Goal: Task Accomplishment & Management: Manage account settings

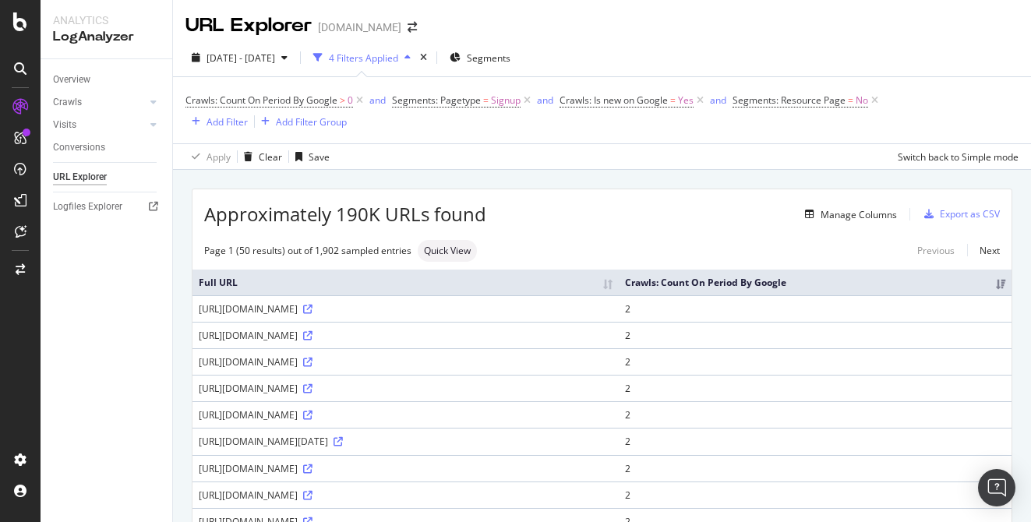
click at [619, 270] on th "Full URL" at bounding box center [406, 283] width 426 height 26
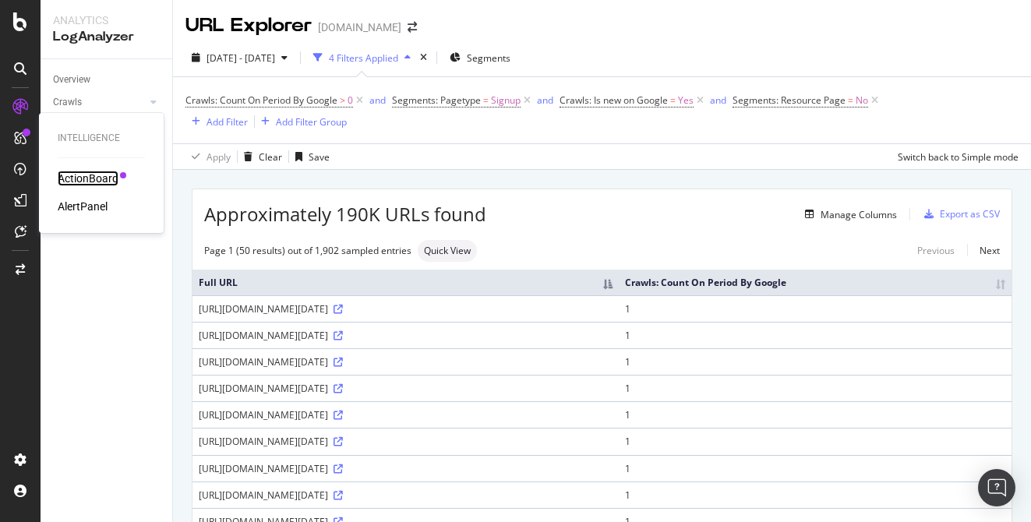
click at [86, 172] on div "ActionBoard" at bounding box center [88, 179] width 61 height 16
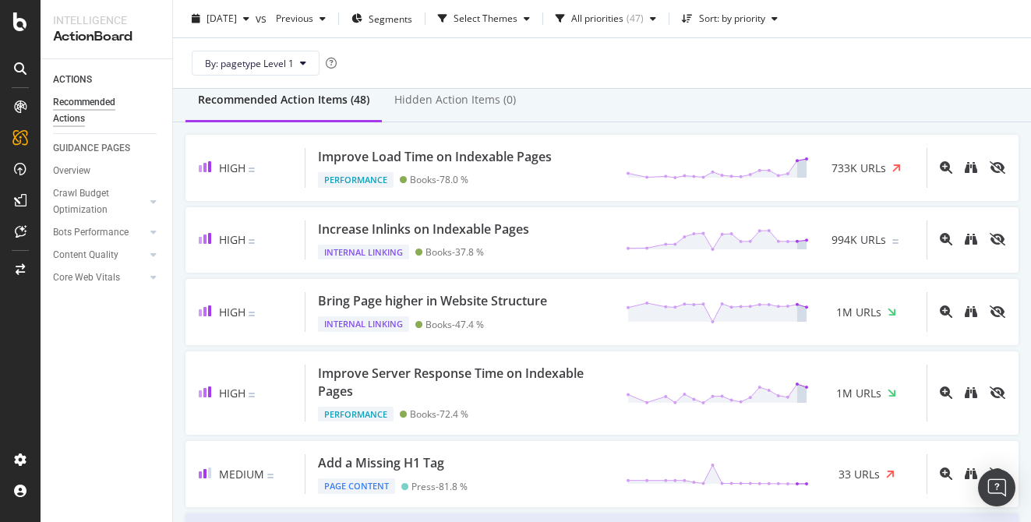
scroll to position [54, 0]
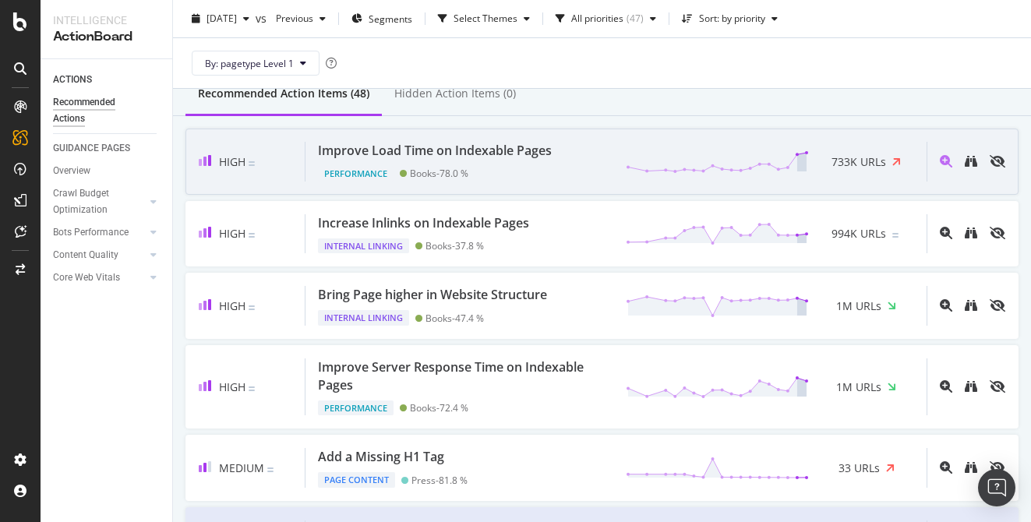
click at [576, 161] on div "Improve Load Time on Indexable Pages Performance Books - 78.0 % 733K URLs" at bounding box center [616, 162] width 621 height 40
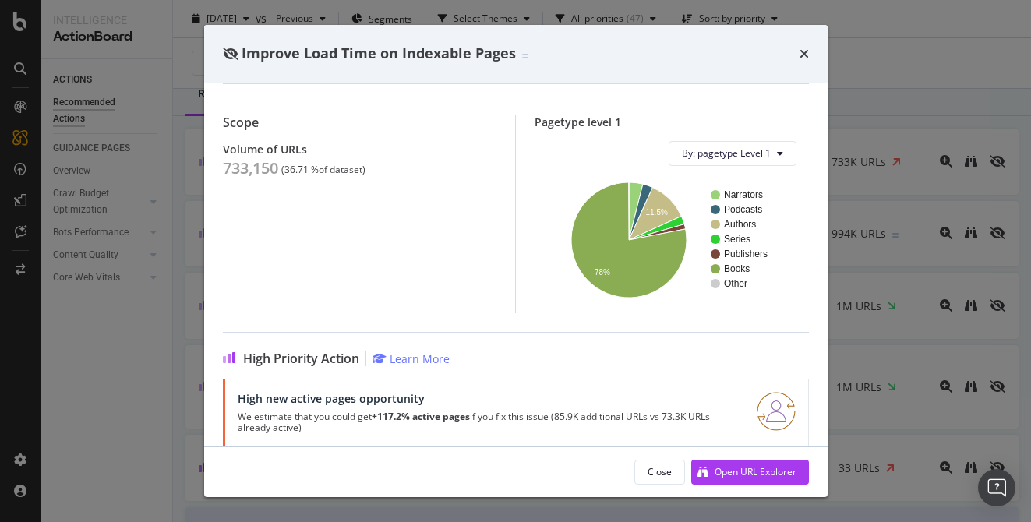
scroll to position [132, 0]
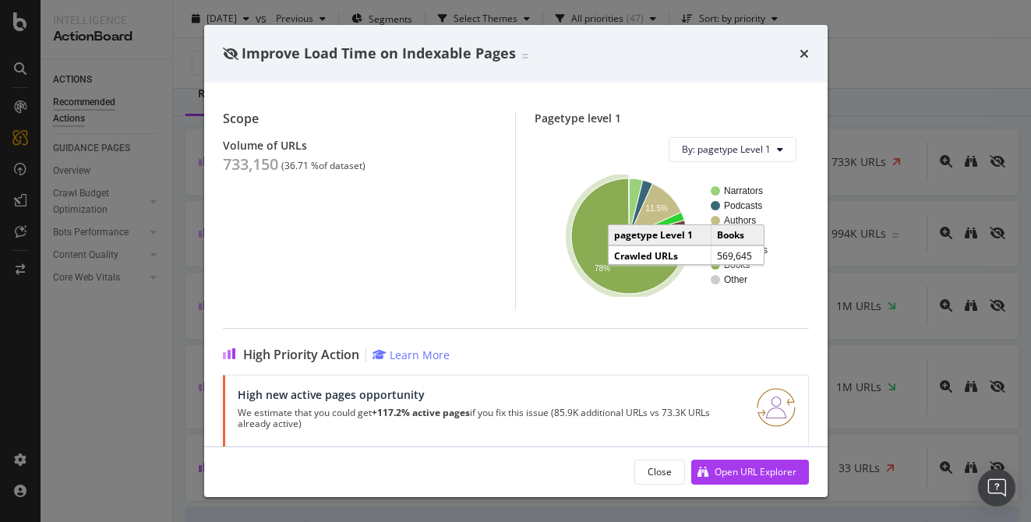
click at [596, 231] on icon "A chart." at bounding box center [628, 235] width 115 height 115
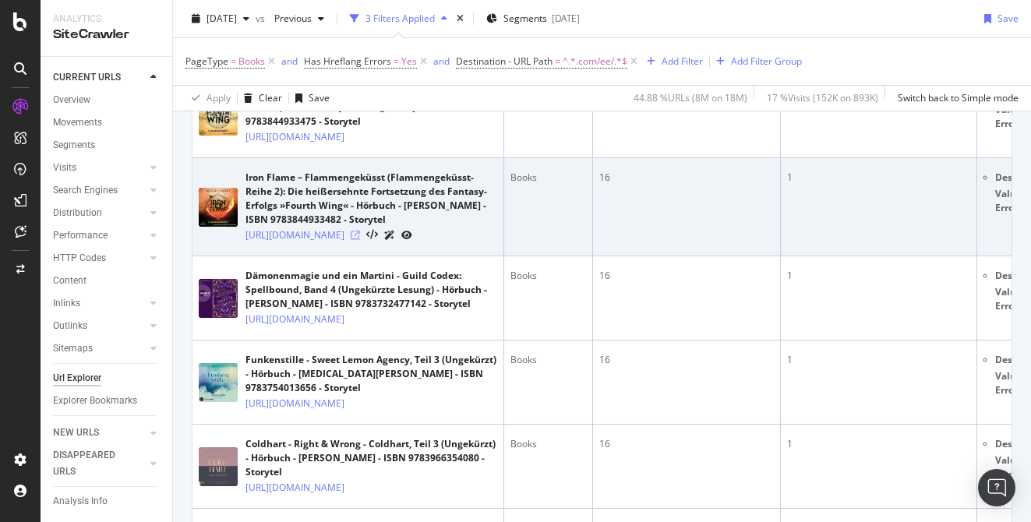
click at [360, 240] on icon at bounding box center [355, 235] width 9 height 9
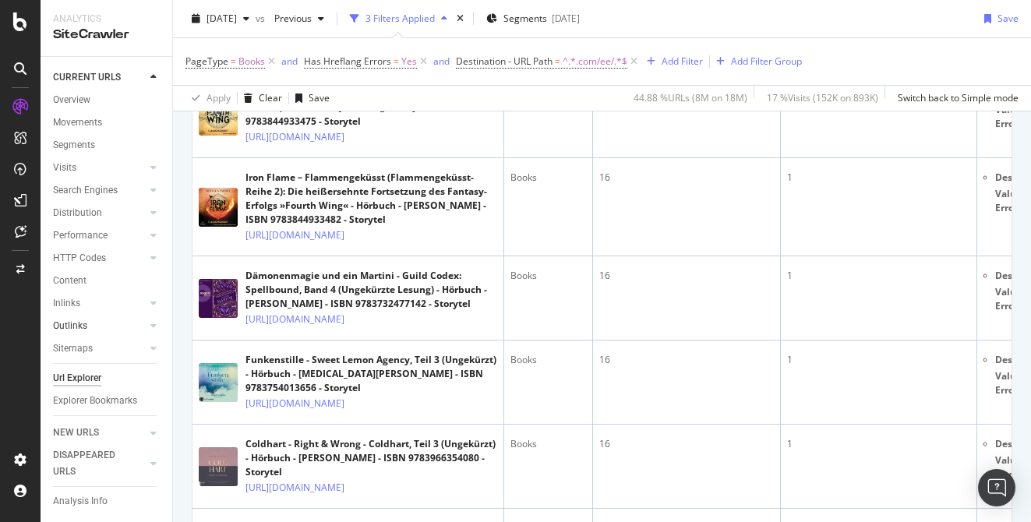
scroll to position [1, 0]
click at [96, 238] on div "CustomReports" at bounding box center [96, 241] width 76 height 16
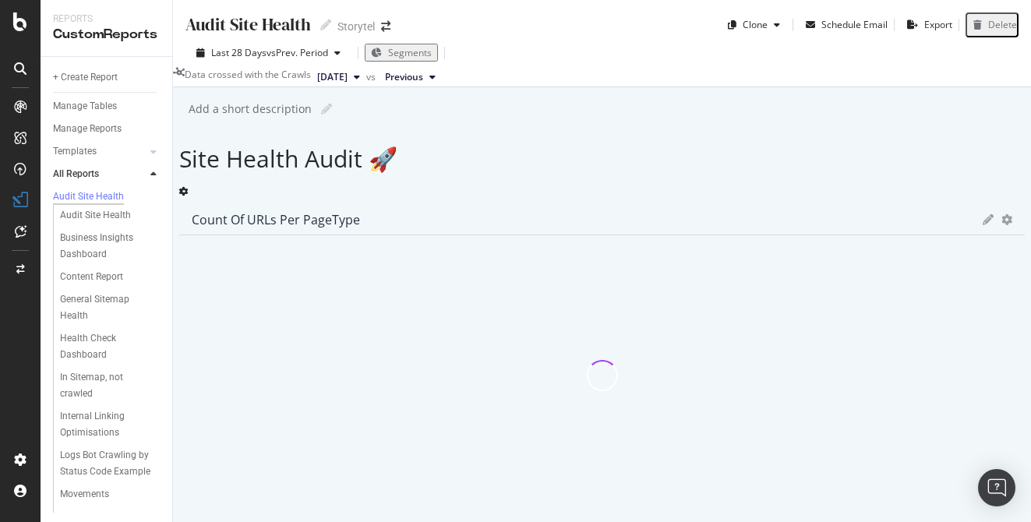
click at [152, 173] on icon at bounding box center [153, 174] width 6 height 9
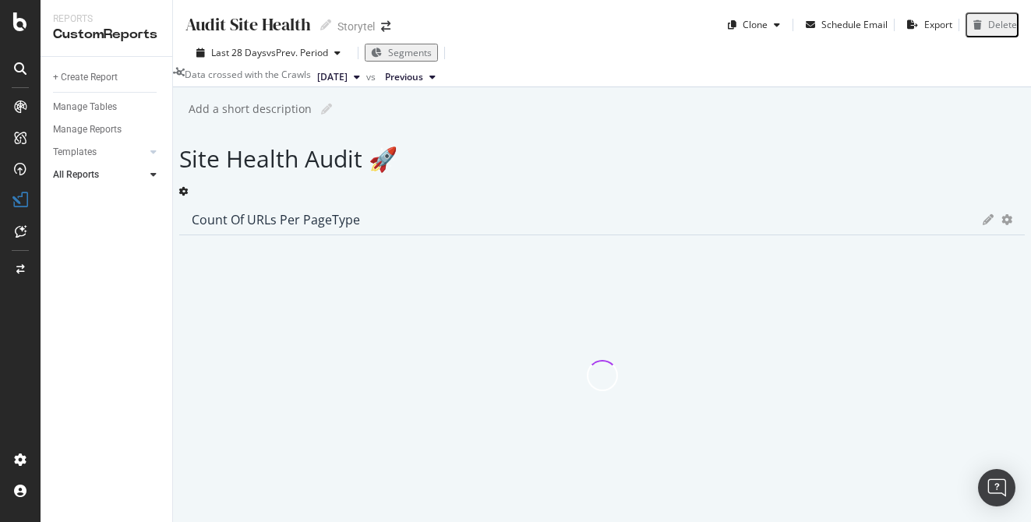
click at [147, 171] on div at bounding box center [154, 175] width 16 height 16
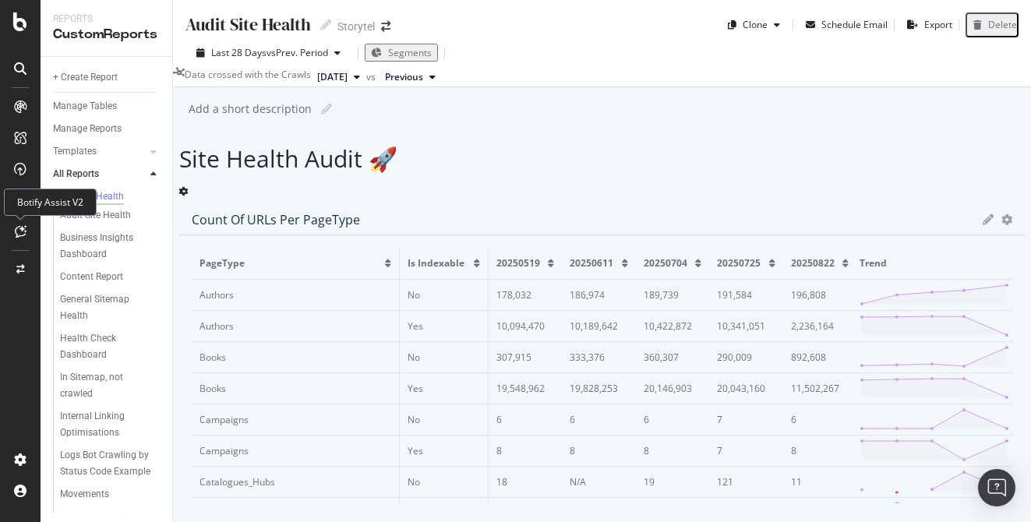
click at [19, 228] on icon at bounding box center [21, 231] width 12 height 12
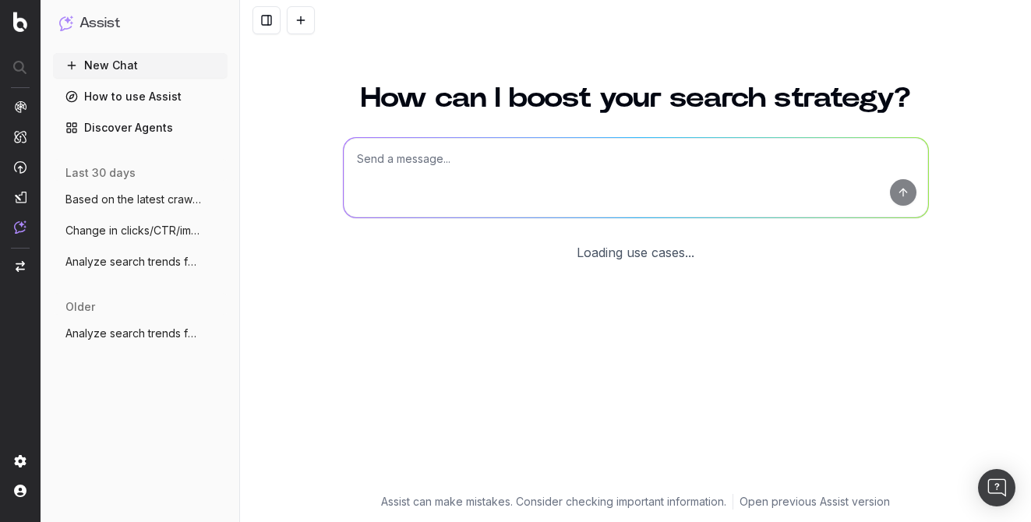
scroll to position [83, 0]
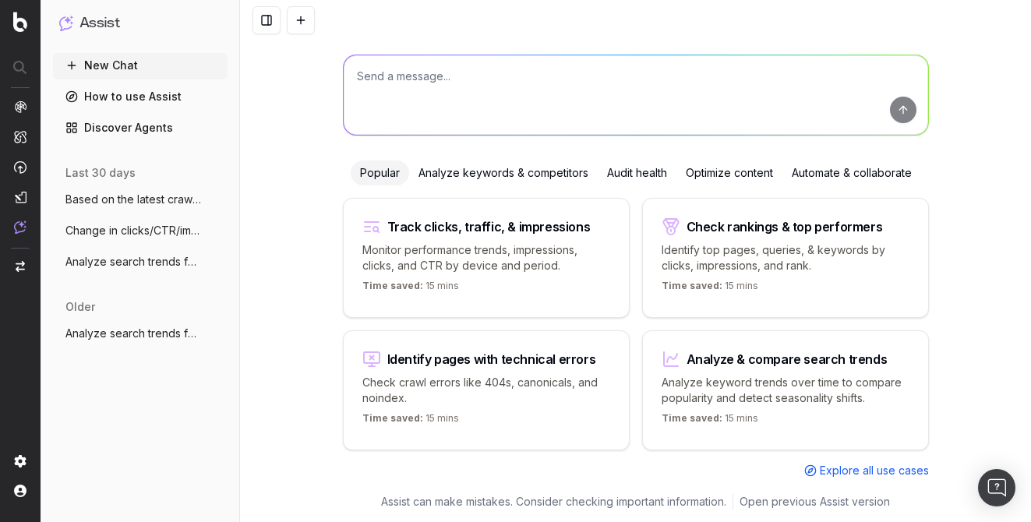
click at [471, 88] on textarea at bounding box center [636, 94] width 585 height 79
type textarea "Check visibility and traffic from AI tools, such as ChatGPT"
click at [901, 109] on button "submit" at bounding box center [903, 110] width 26 height 26
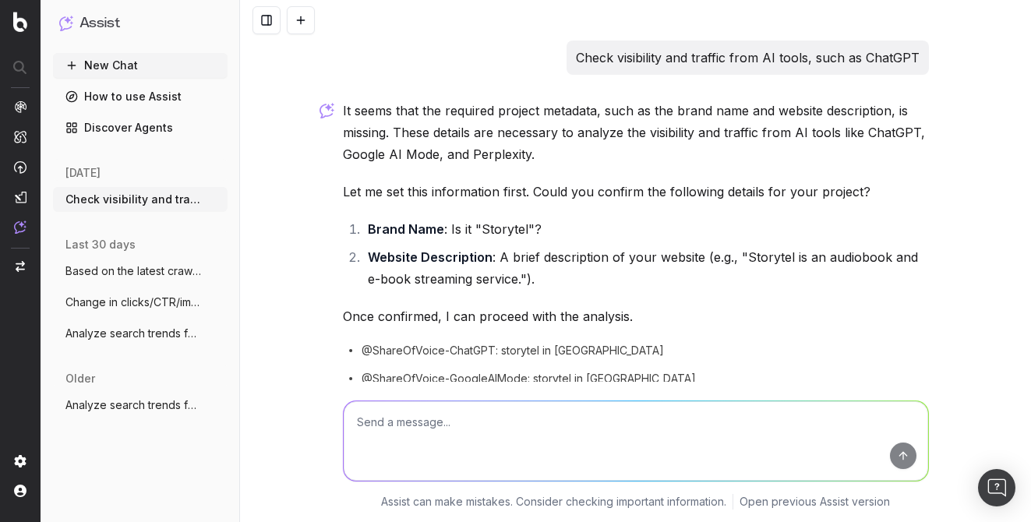
scroll to position [98, 0]
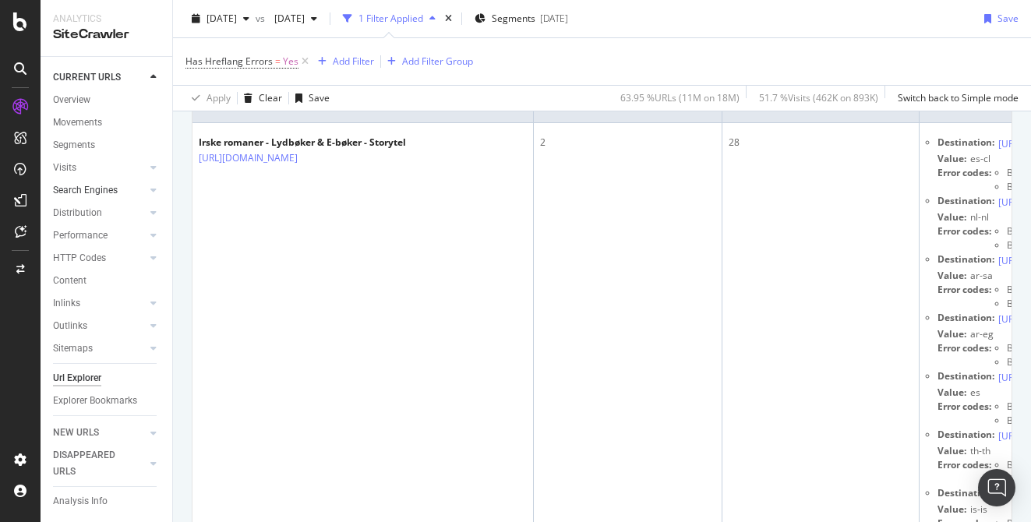
click at [145, 191] on div at bounding box center [138, 190] width 16 height 16
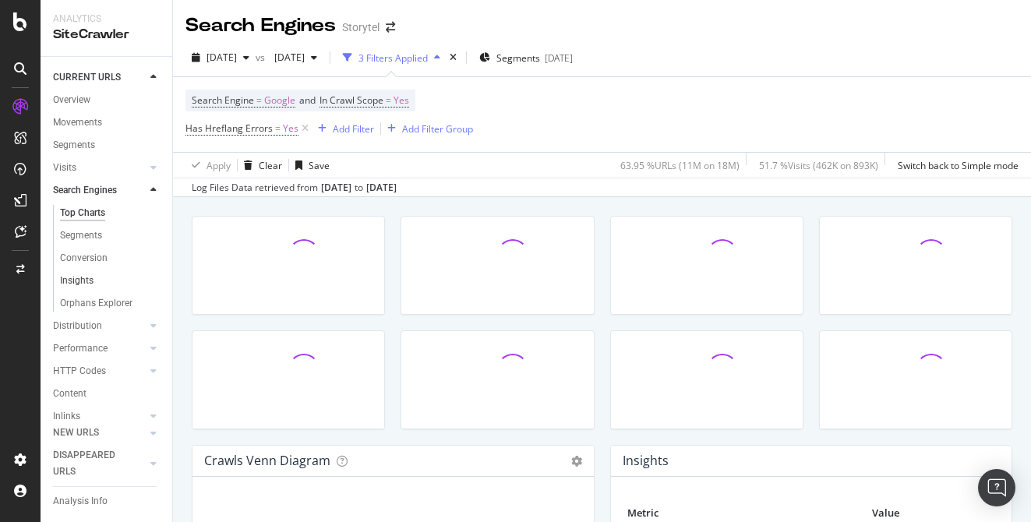
click at [110, 282] on link "Insights" at bounding box center [110, 281] width 101 height 16
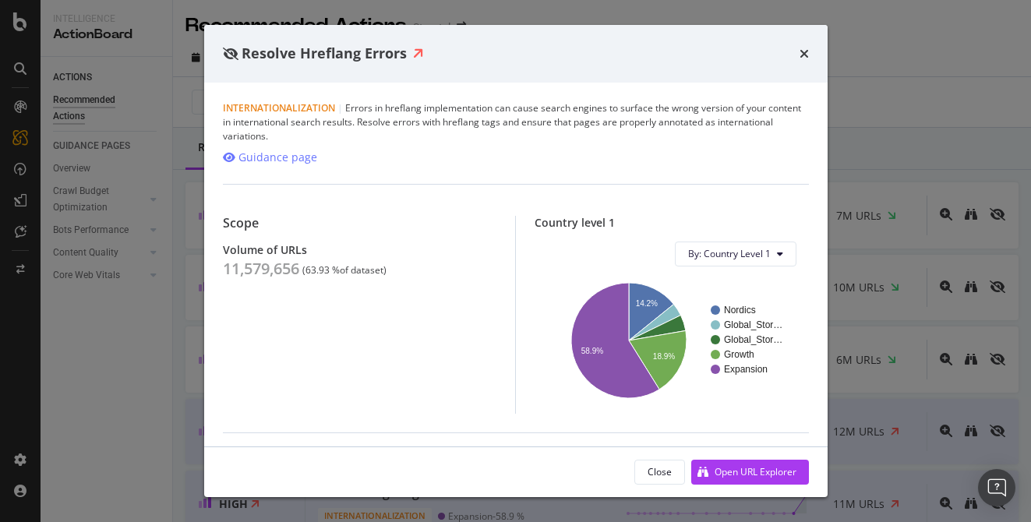
scroll to position [60, 0]
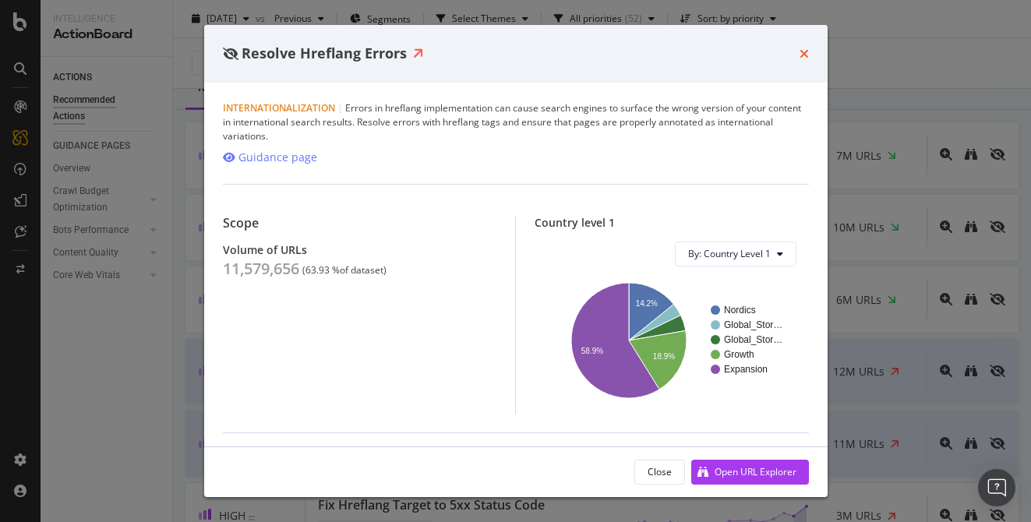
click at [804, 53] on icon "times" at bounding box center [804, 54] width 9 height 12
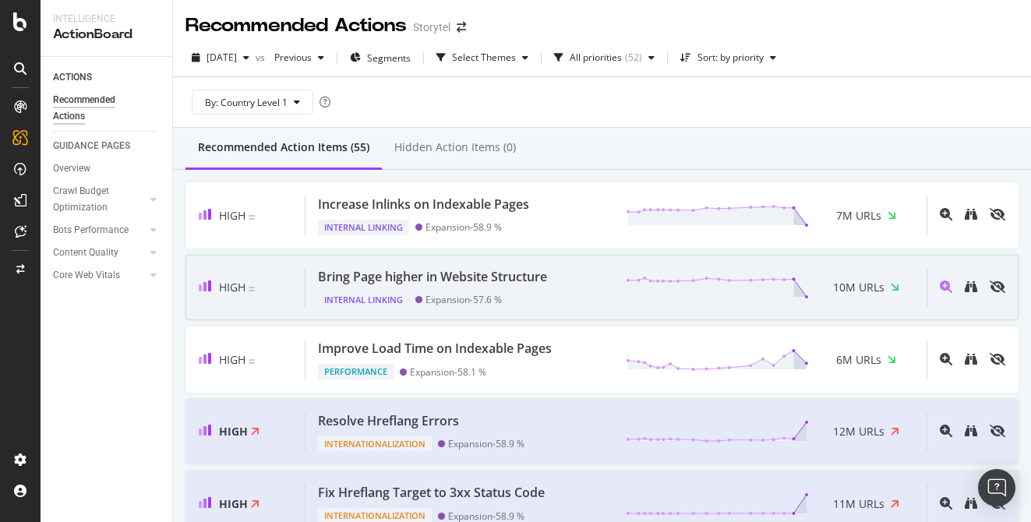
click at [559, 288] on div "Bring Page higher in Website Structure Internal Linking Expansion - 57.6 % 10M …" at bounding box center [616, 288] width 621 height 40
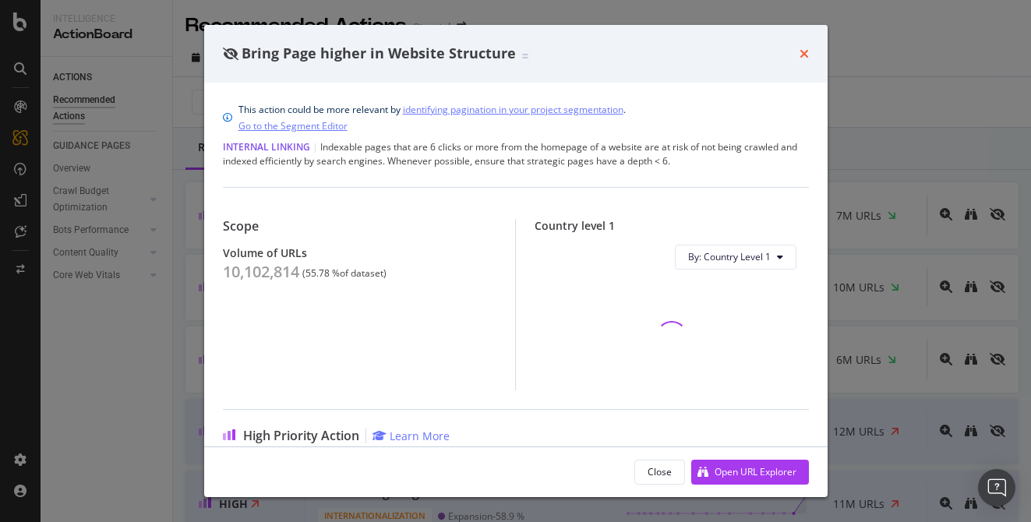
click at [800, 48] on icon "times" at bounding box center [804, 54] width 9 height 12
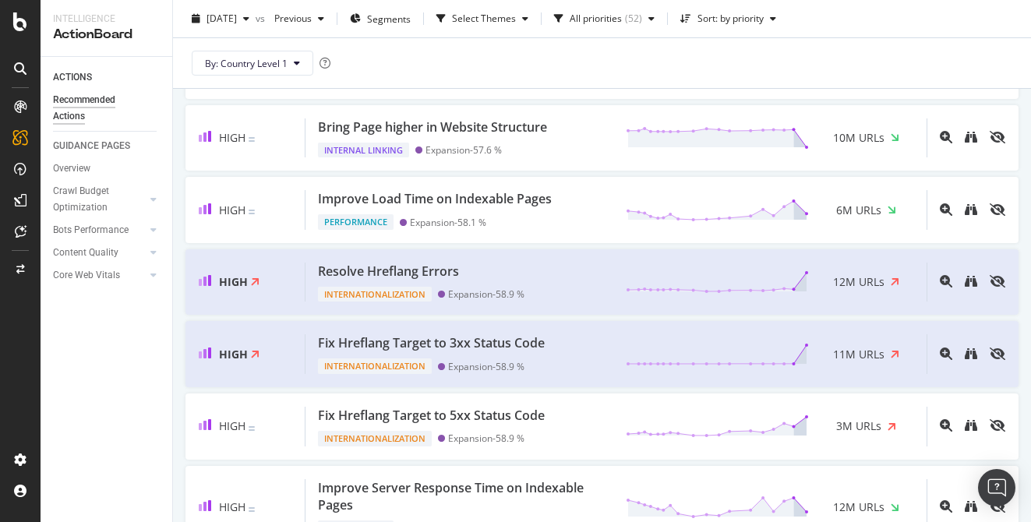
scroll to position [151, 0]
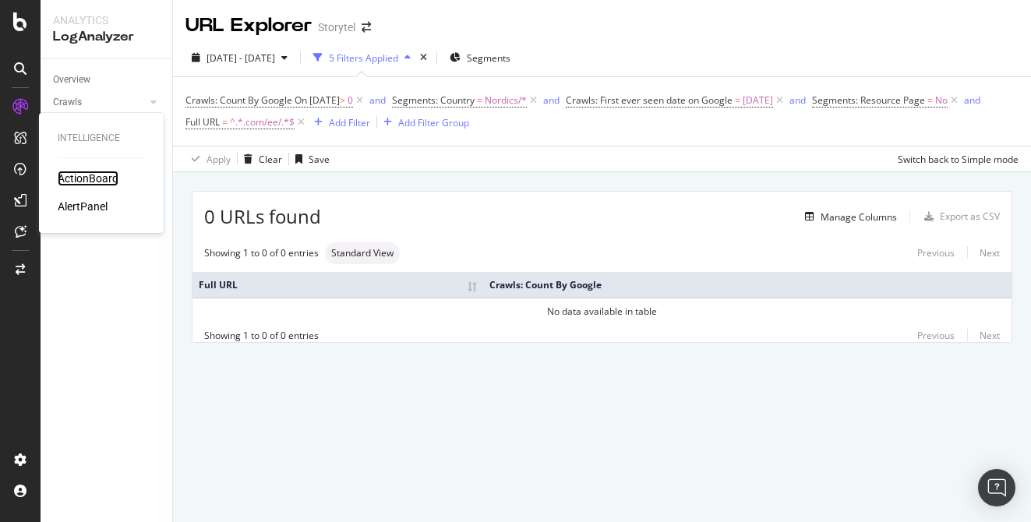
click at [78, 175] on div "ActionBoard" at bounding box center [88, 179] width 61 height 16
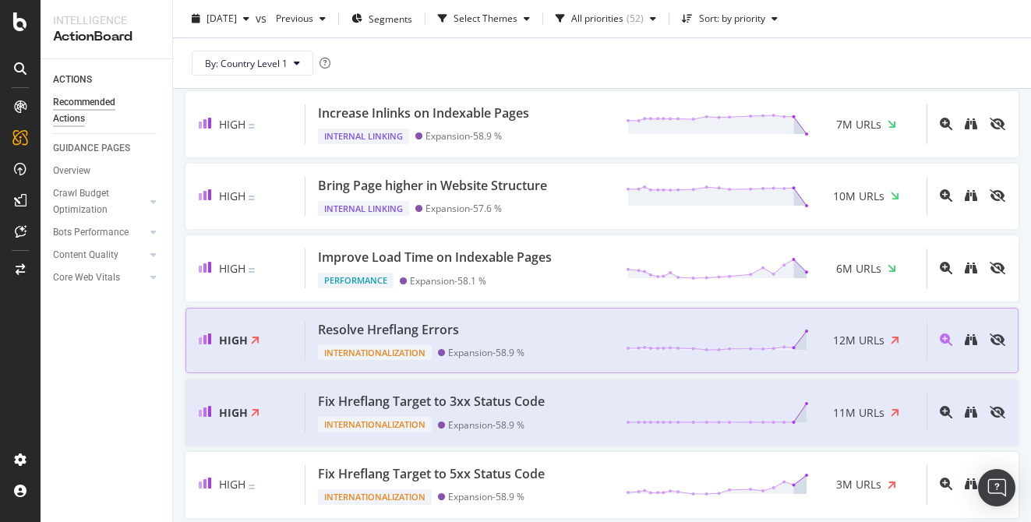
scroll to position [118, 0]
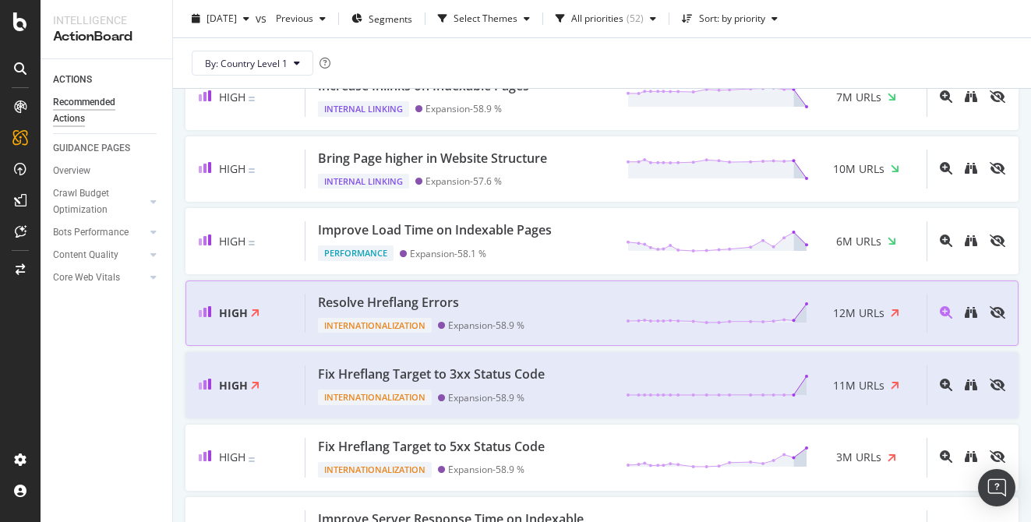
click at [553, 307] on div "Resolve Hreflang Errors Internationalization Expansion - 58.9 % 12M URLs" at bounding box center [616, 314] width 621 height 40
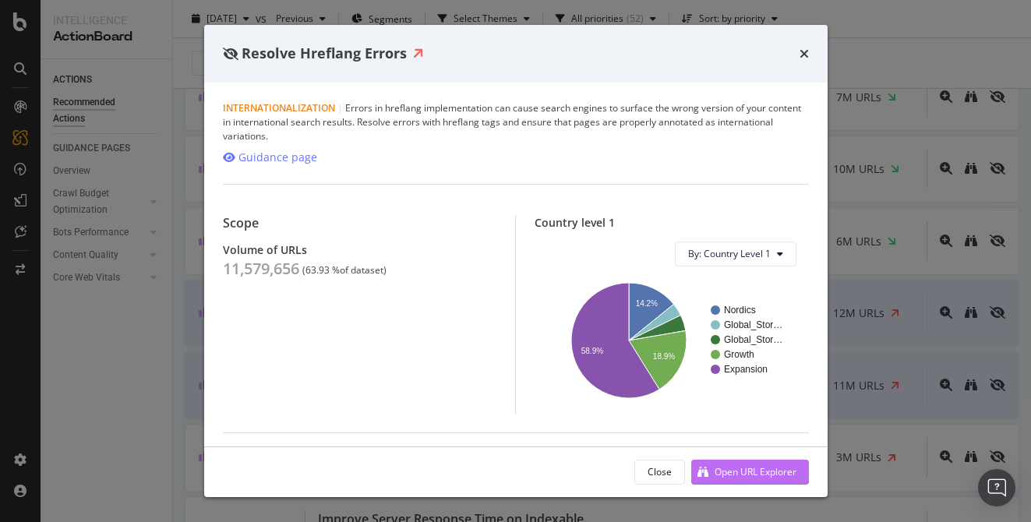
click at [741, 471] on div "Open URL Explorer" at bounding box center [756, 471] width 82 height 13
click at [801, 55] on icon "times" at bounding box center [804, 54] width 9 height 12
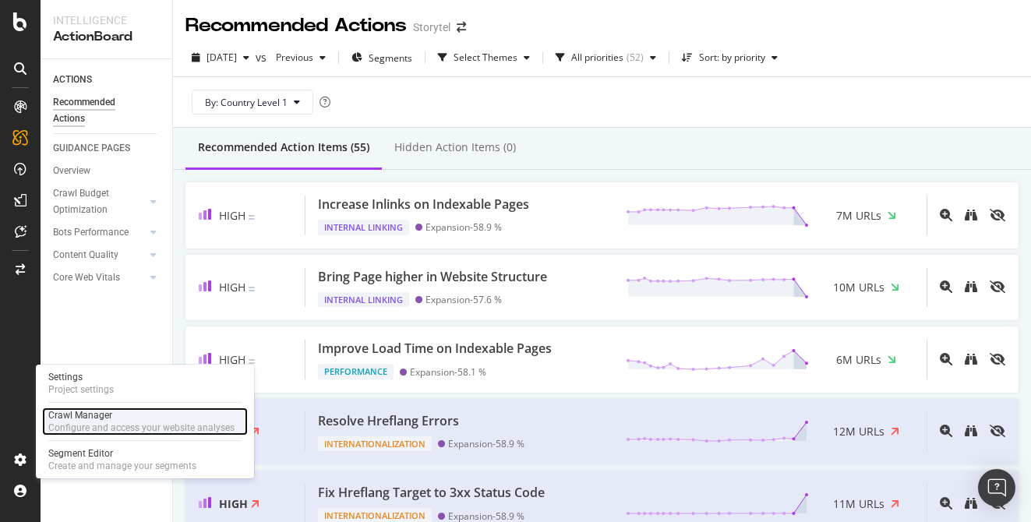
click at [83, 422] on div "Configure and access your website analyses" at bounding box center [141, 428] width 186 height 12
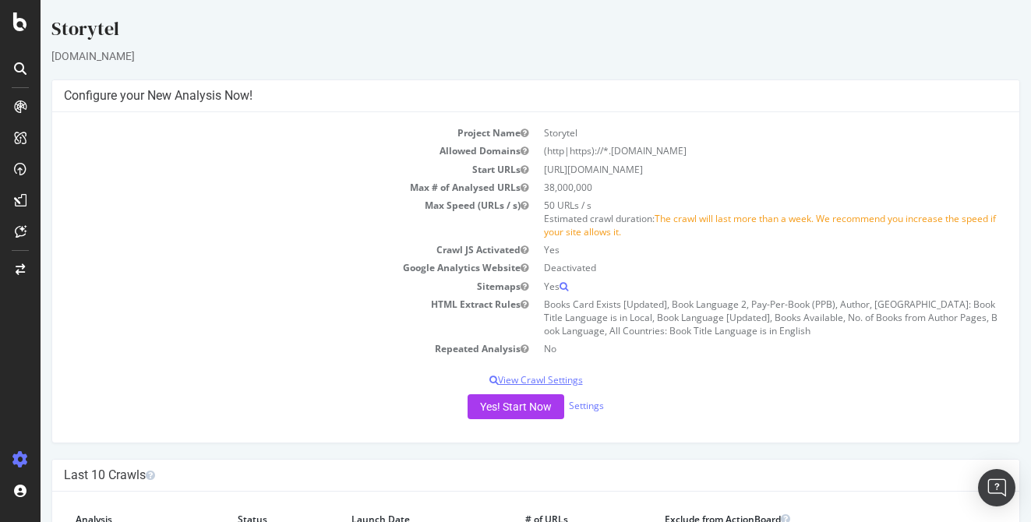
click at [556, 379] on p "View Crawl Settings" at bounding box center [536, 379] width 944 height 13
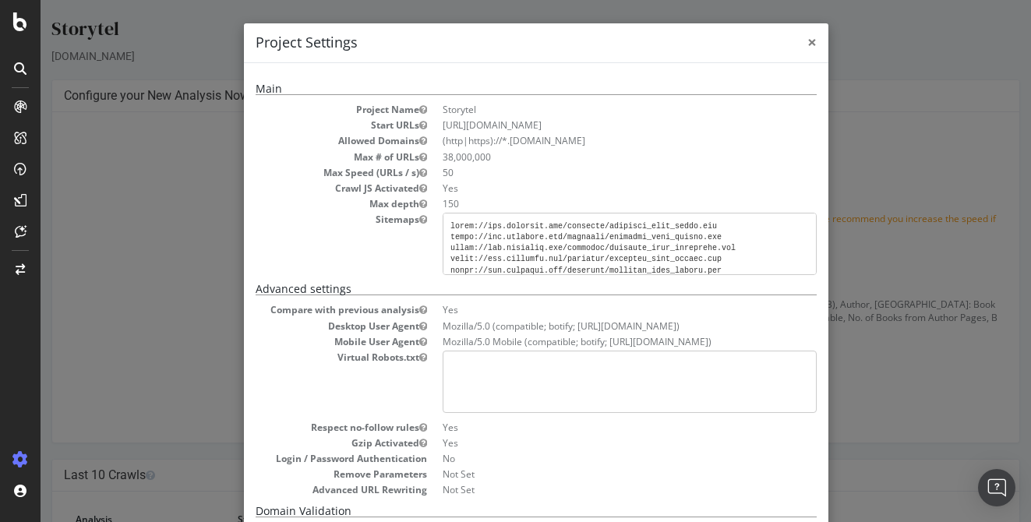
click at [811, 45] on span "×" at bounding box center [811, 42] width 9 height 22
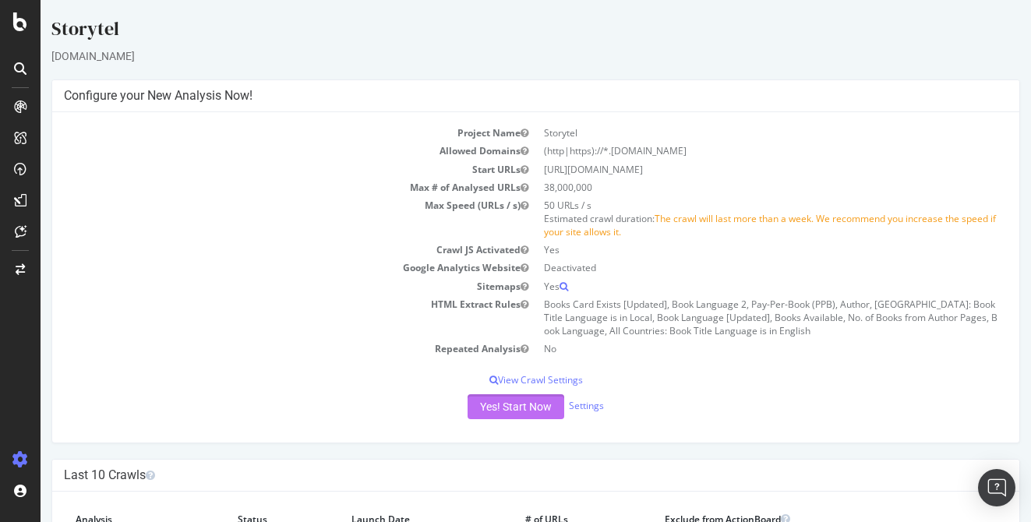
click at [511, 405] on button "Yes! Start Now" at bounding box center [516, 406] width 97 height 25
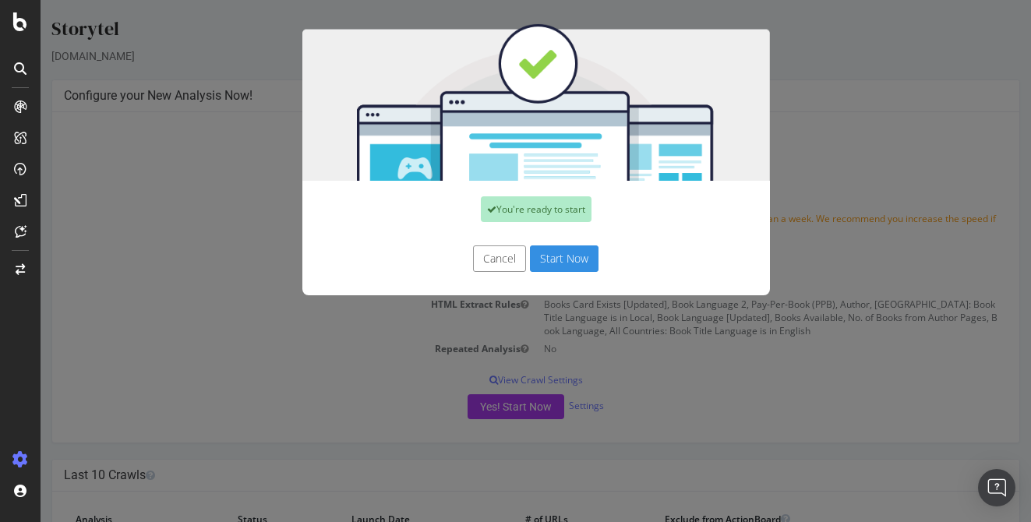
click at [564, 258] on button "Start Now" at bounding box center [564, 259] width 69 height 26
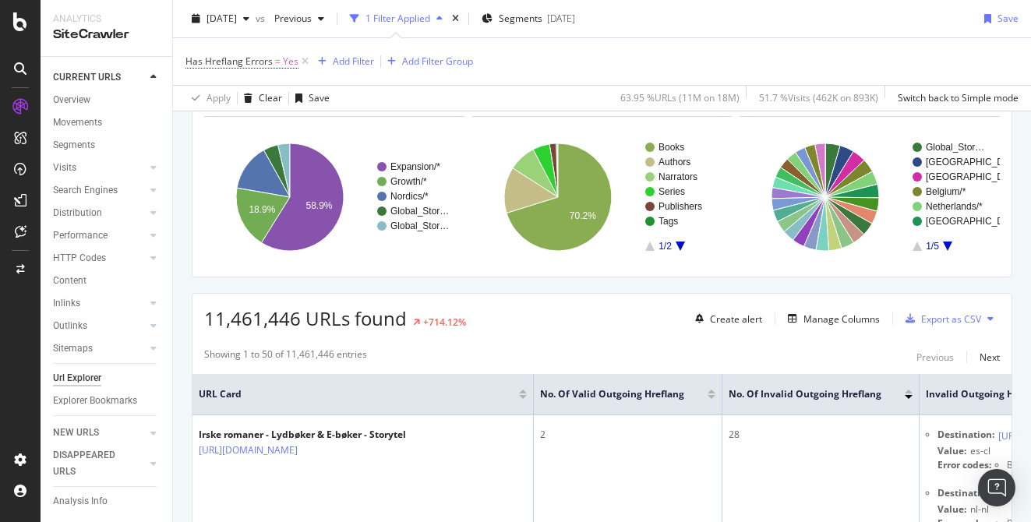
scroll to position [152, 0]
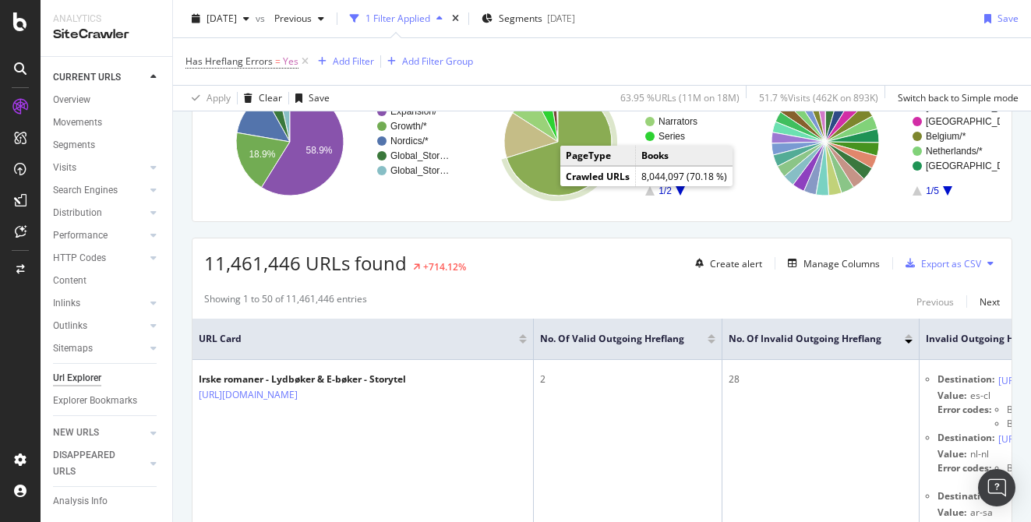
click at [556, 175] on icon "A chart." at bounding box center [559, 142] width 105 height 108
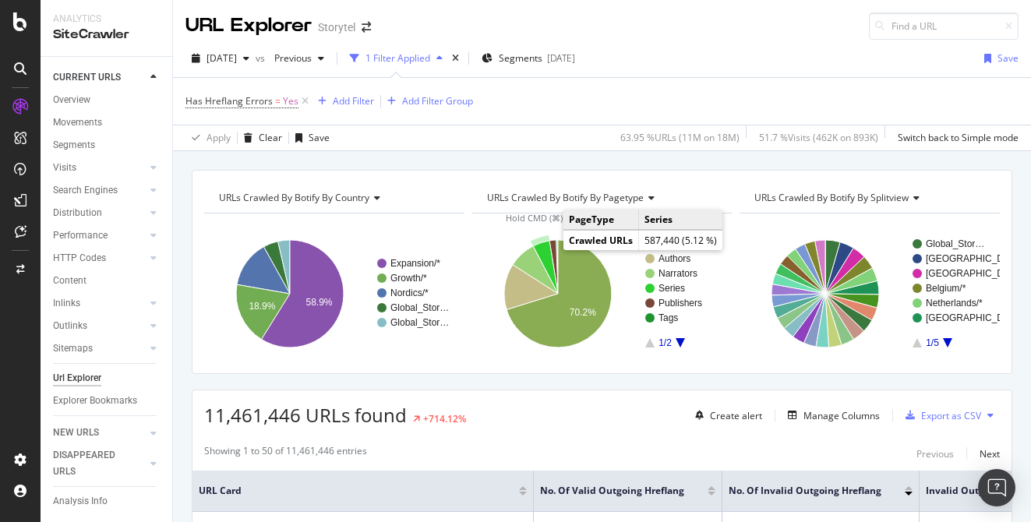
click at [545, 252] on icon "A chart." at bounding box center [545, 267] width 25 height 53
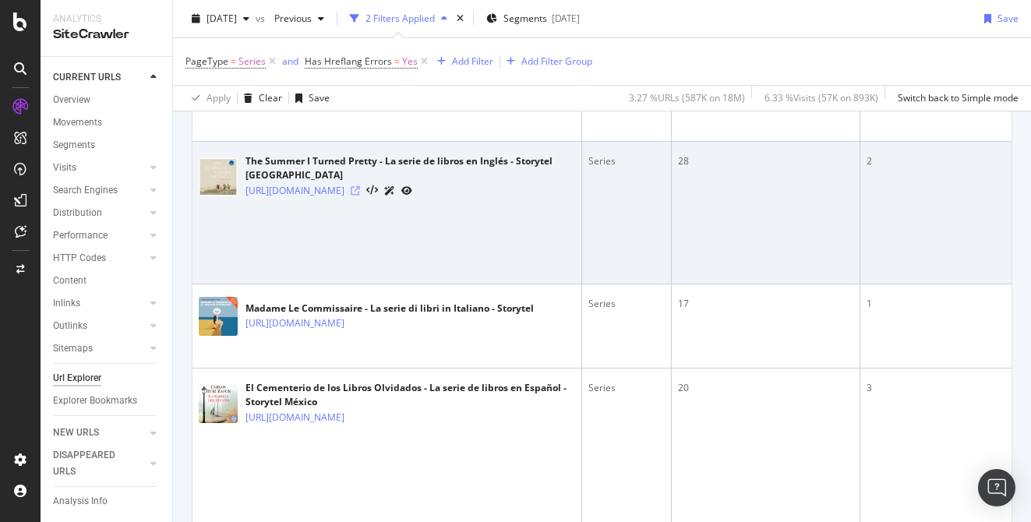
click at [360, 196] on icon at bounding box center [355, 190] width 9 height 9
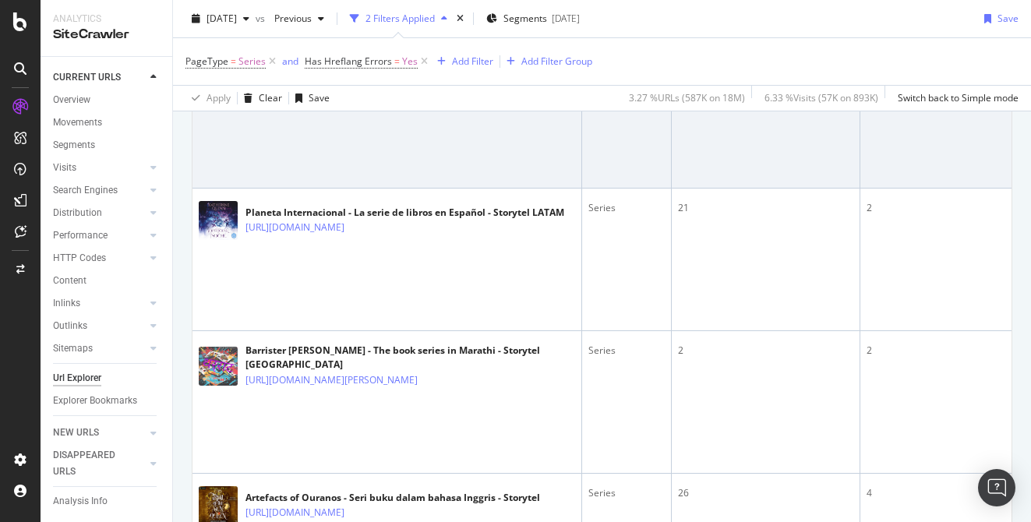
click at [433, 90] on icon at bounding box center [428, 84] width 9 height 9
click at [472, 189] on td "Trilogia Edney Silvestre - A série de livros em Português - Storytel https://ww…" at bounding box center [388, 117] width 390 height 143
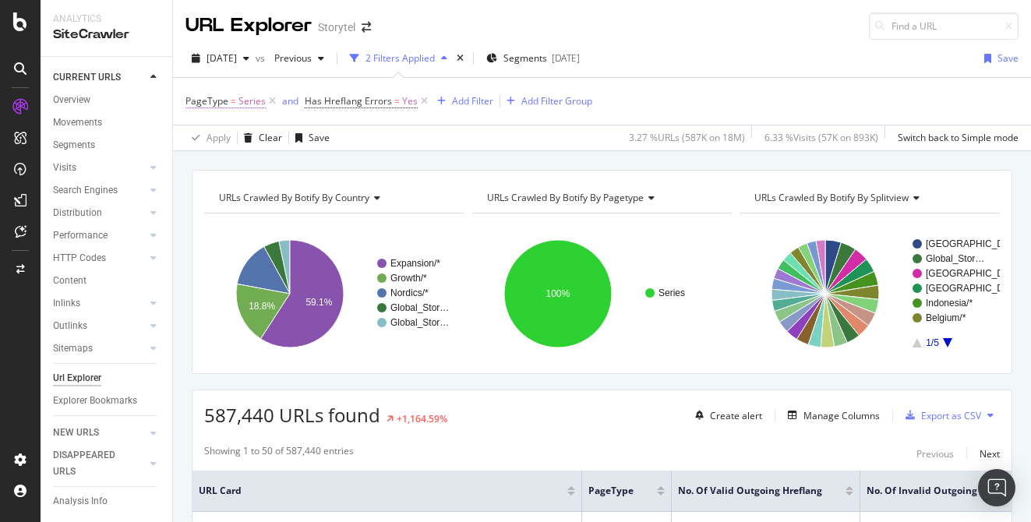
click at [248, 105] on span "Series" at bounding box center [251, 101] width 27 height 22
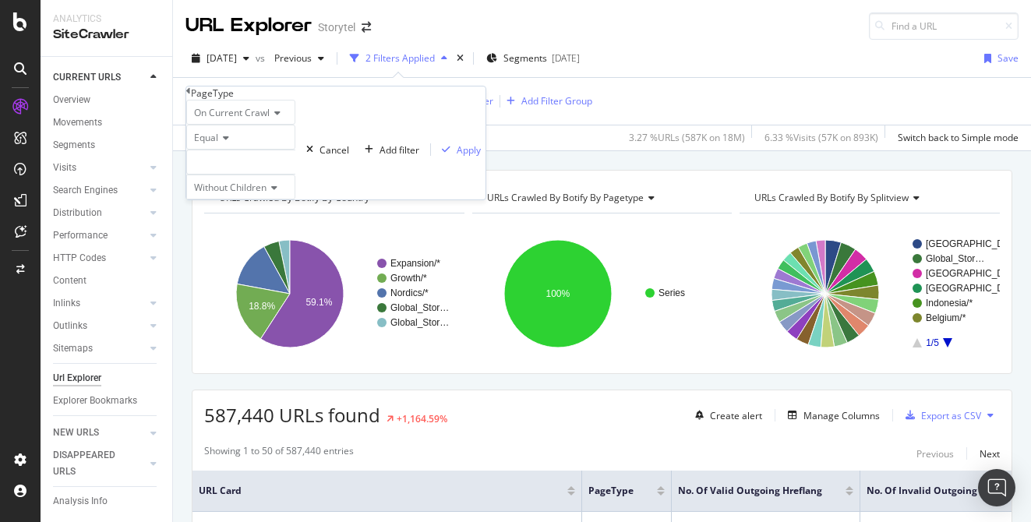
click at [295, 175] on div at bounding box center [240, 162] width 109 height 25
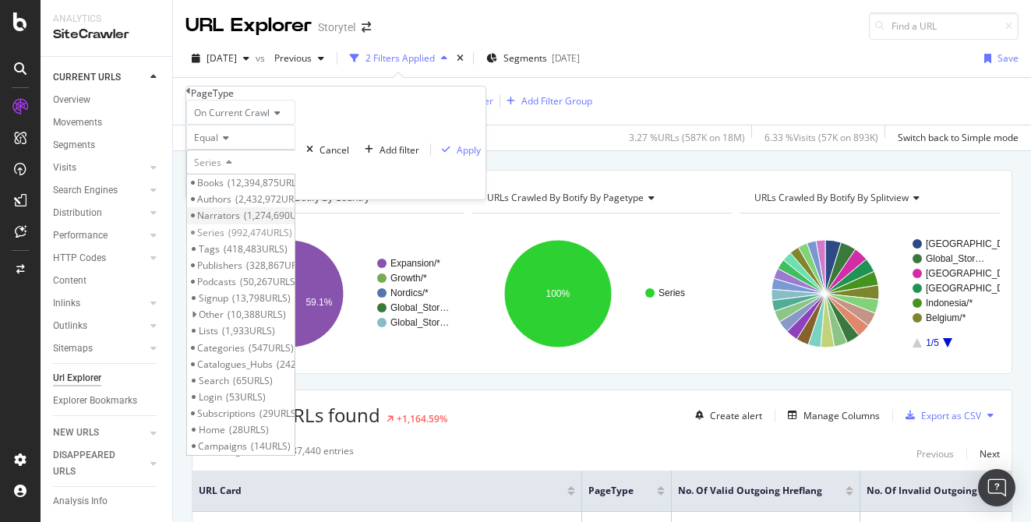
click at [299, 222] on span "1,274,690 URLS" at bounding box center [280, 215] width 72 height 13
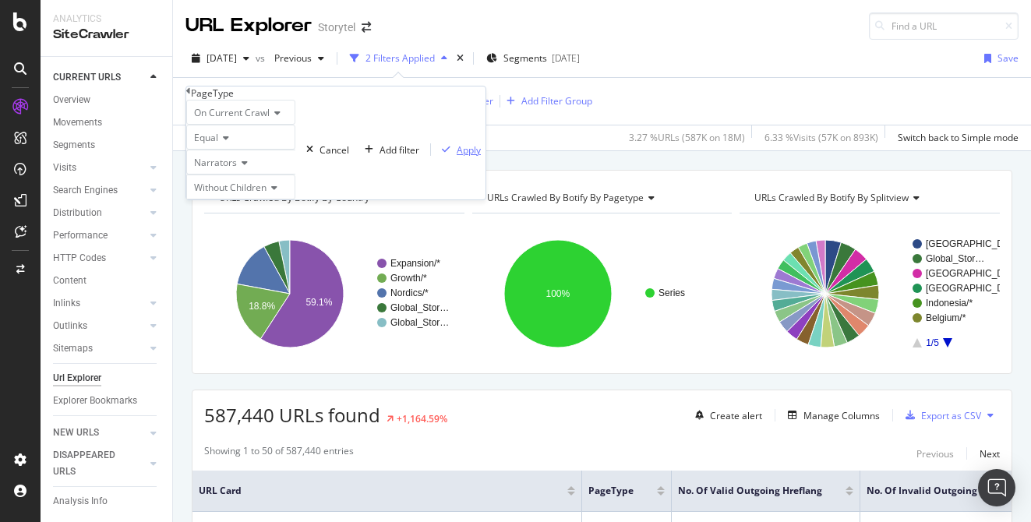
click at [457, 157] on div "Apply" at bounding box center [469, 149] width 24 height 13
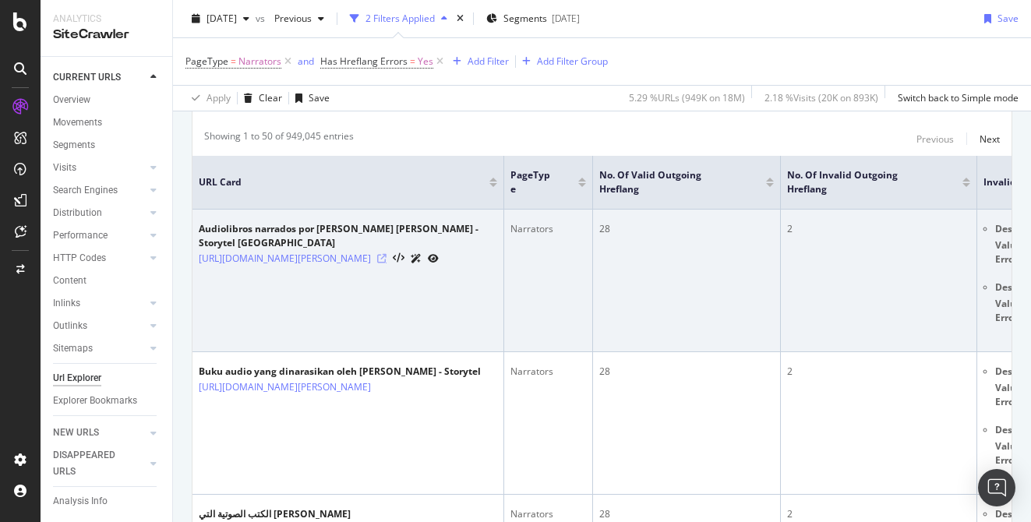
click at [387, 263] on icon at bounding box center [381, 258] width 9 height 9
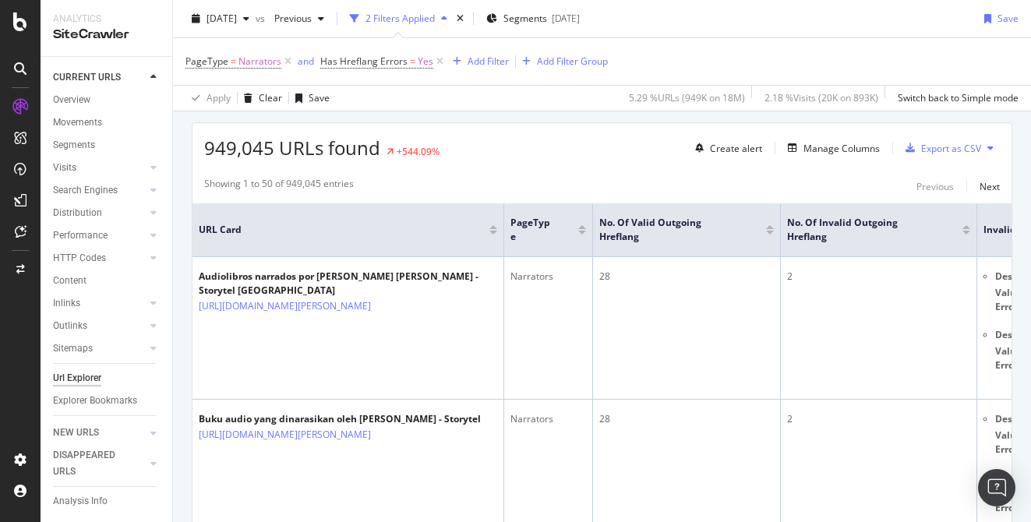
scroll to position [186, 0]
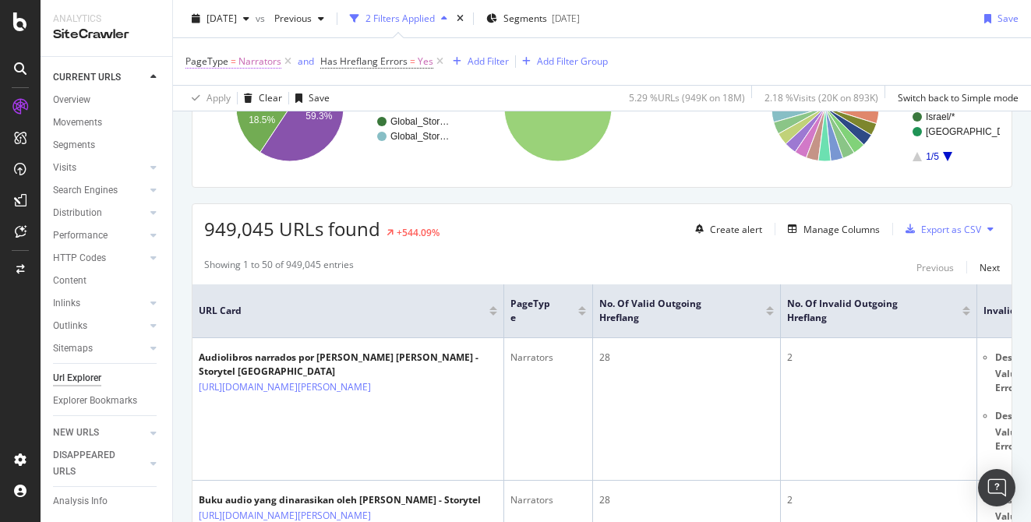
click at [231, 62] on span "=" at bounding box center [233, 61] width 5 height 13
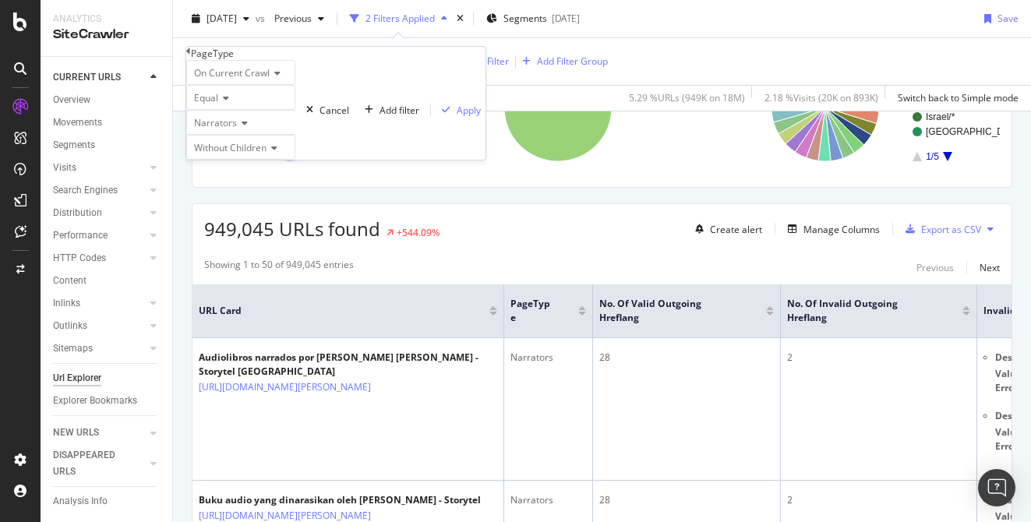
click at [266, 135] on div "Narrators" at bounding box center [240, 122] width 109 height 25
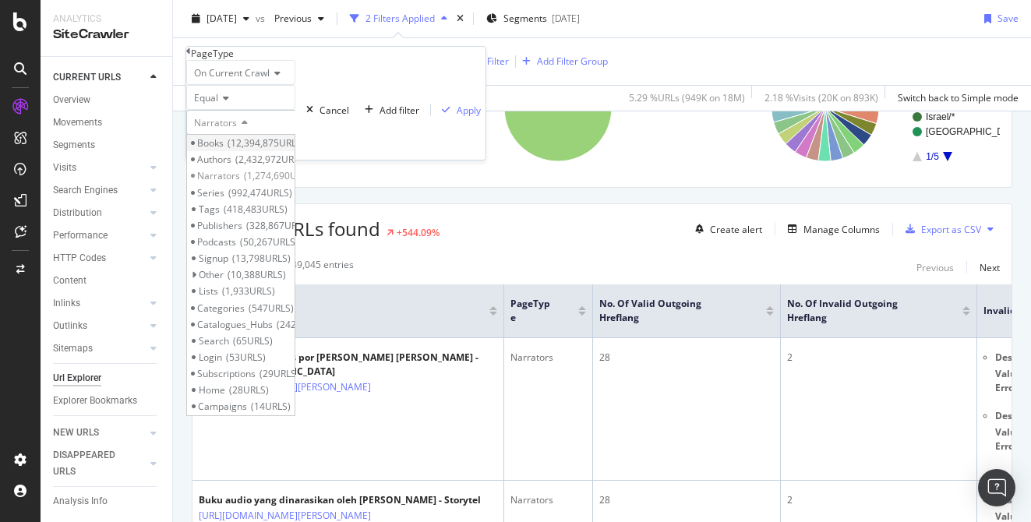
click at [284, 150] on span "12,394,875 URLS" at bounding box center [266, 142] width 77 height 13
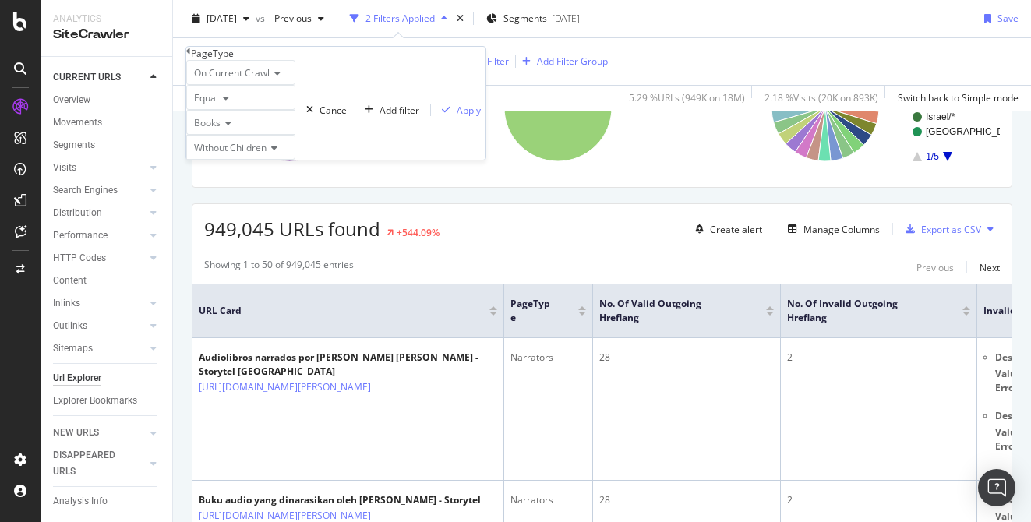
click at [601, 222] on div "949,045 URLs found +544.09% Create alert Manage Columns Export as CSV" at bounding box center [602, 223] width 819 height 38
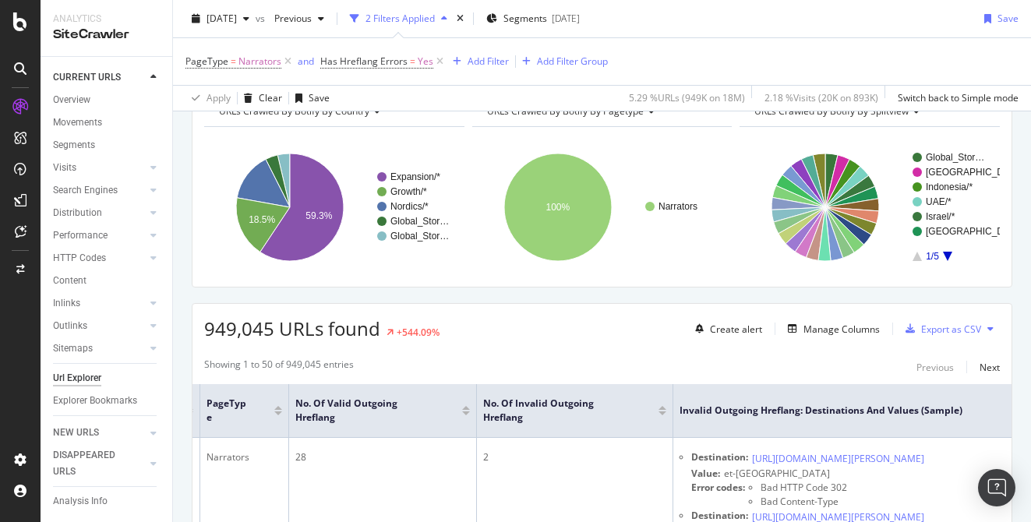
scroll to position [63, 0]
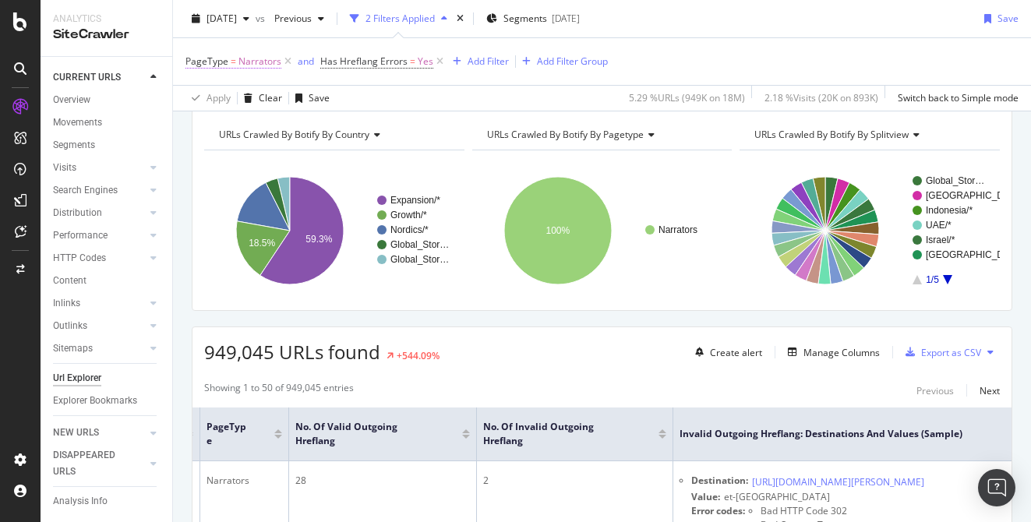
click at [246, 65] on span "Narrators" at bounding box center [259, 62] width 43 height 22
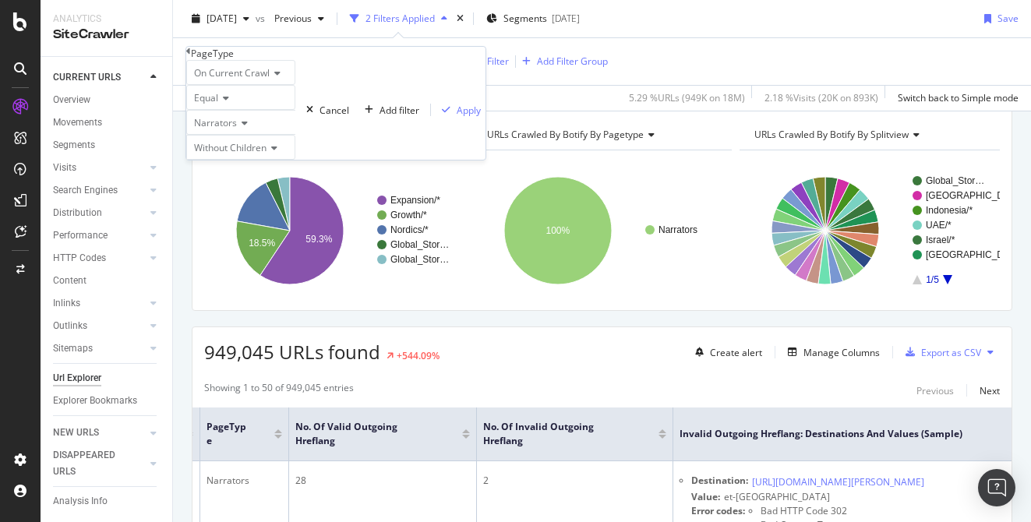
click at [237, 129] on span "Narrators" at bounding box center [215, 122] width 43 height 13
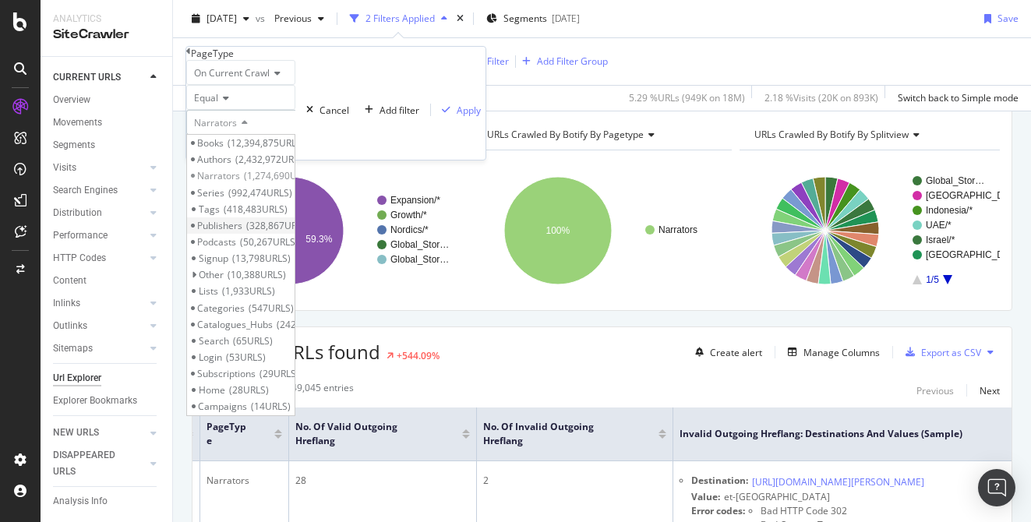
click at [274, 232] on span "328,867 URLS" at bounding box center [278, 225] width 64 height 13
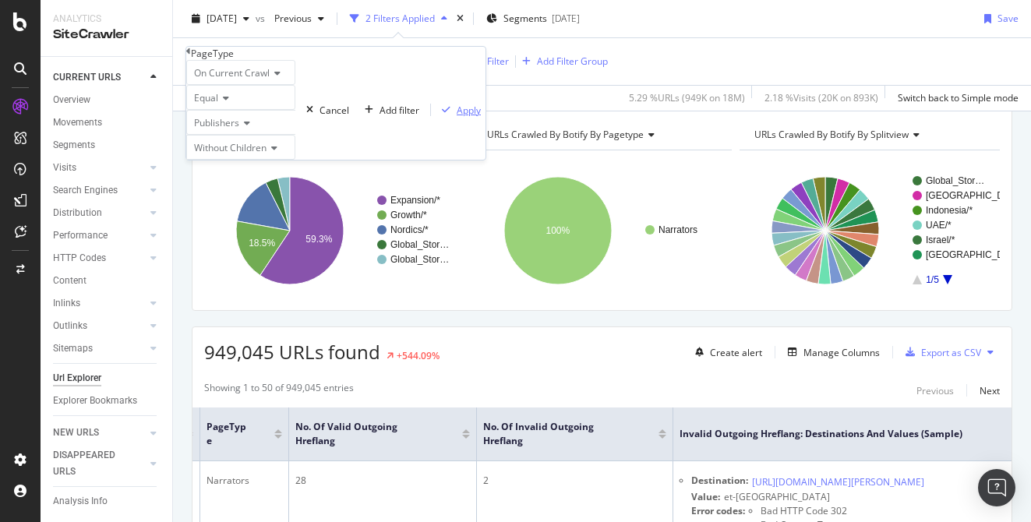
click at [457, 117] on div "Apply" at bounding box center [469, 110] width 24 height 13
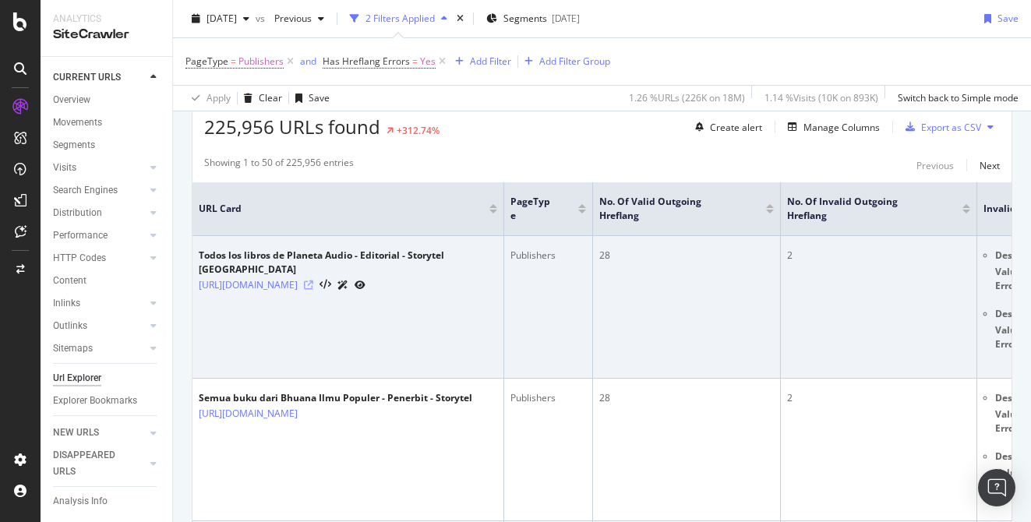
click at [313, 281] on icon at bounding box center [308, 285] width 9 height 9
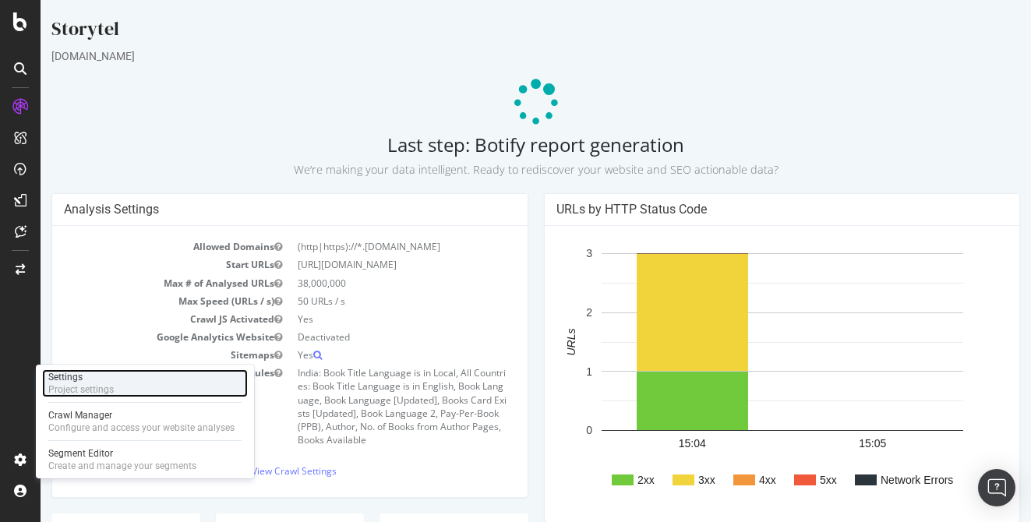
click at [111, 382] on div "Settings" at bounding box center [80, 377] width 65 height 12
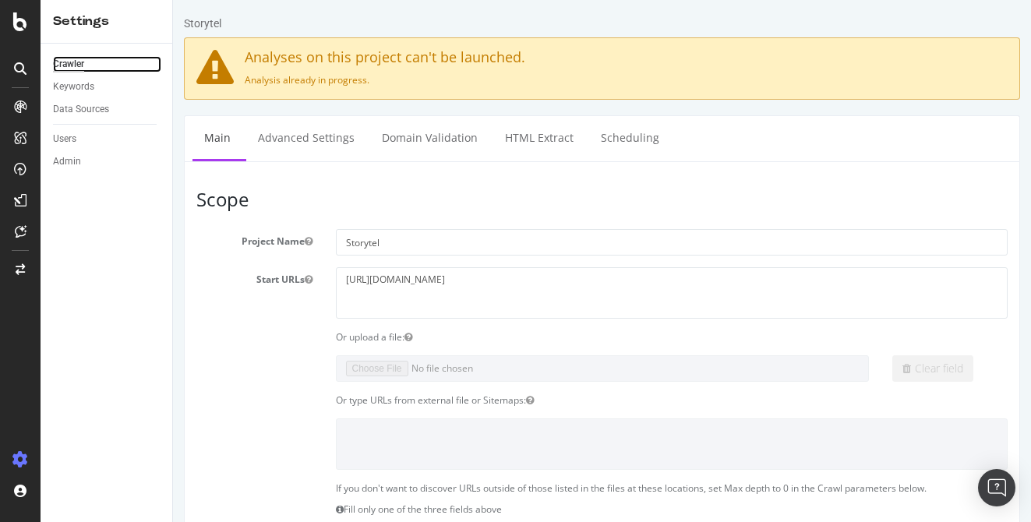
click at [65, 67] on div "Crawler" at bounding box center [68, 64] width 31 height 16
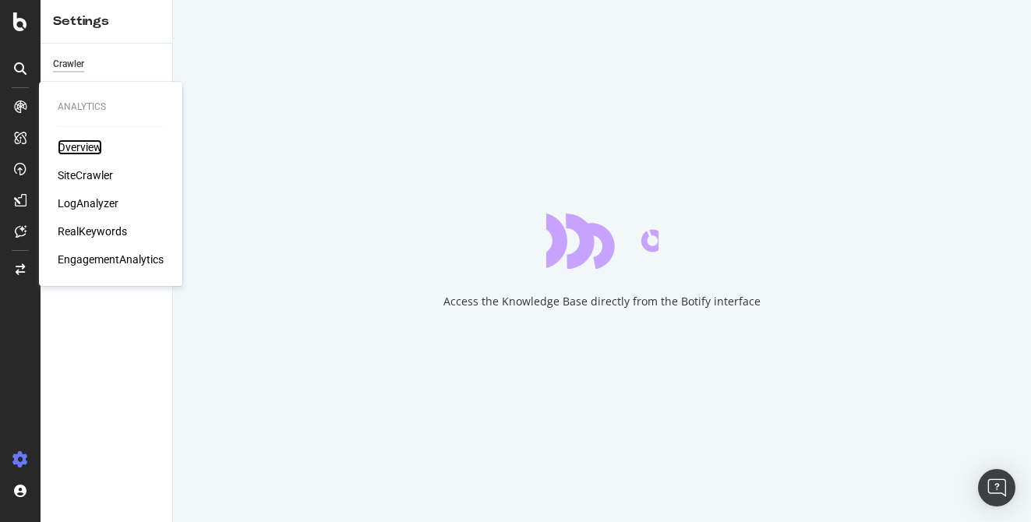
click at [84, 145] on div "Overview" at bounding box center [80, 148] width 44 height 16
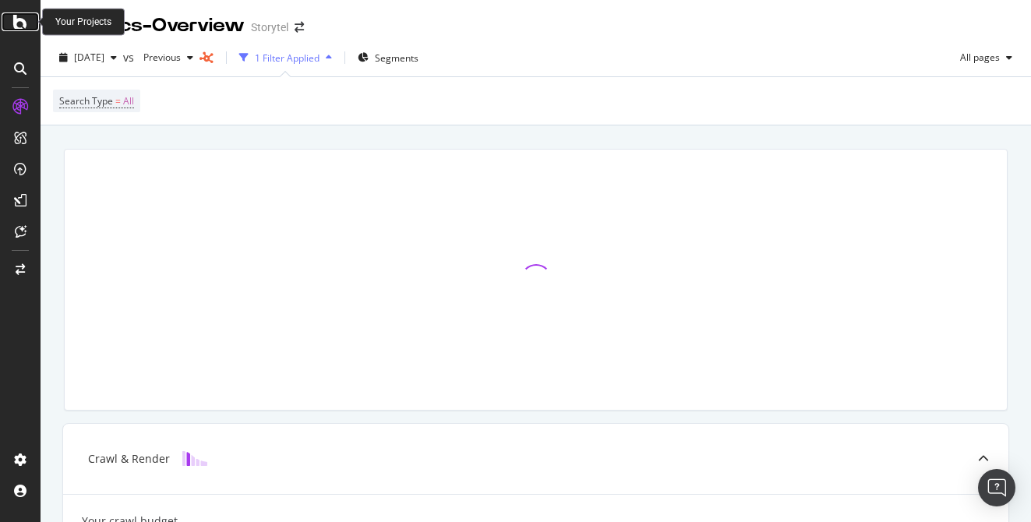
click at [23, 23] on icon at bounding box center [20, 21] width 14 height 19
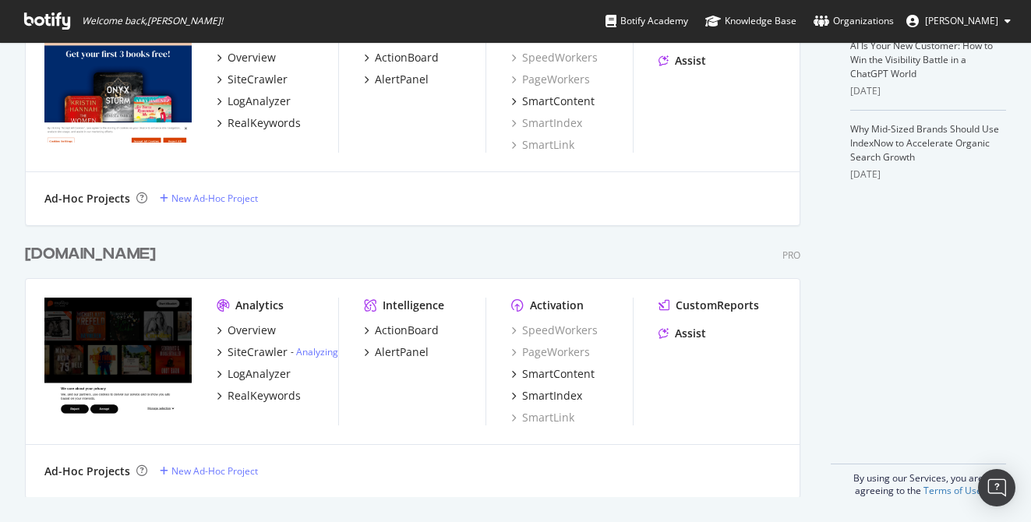
scroll to position [5, 0]
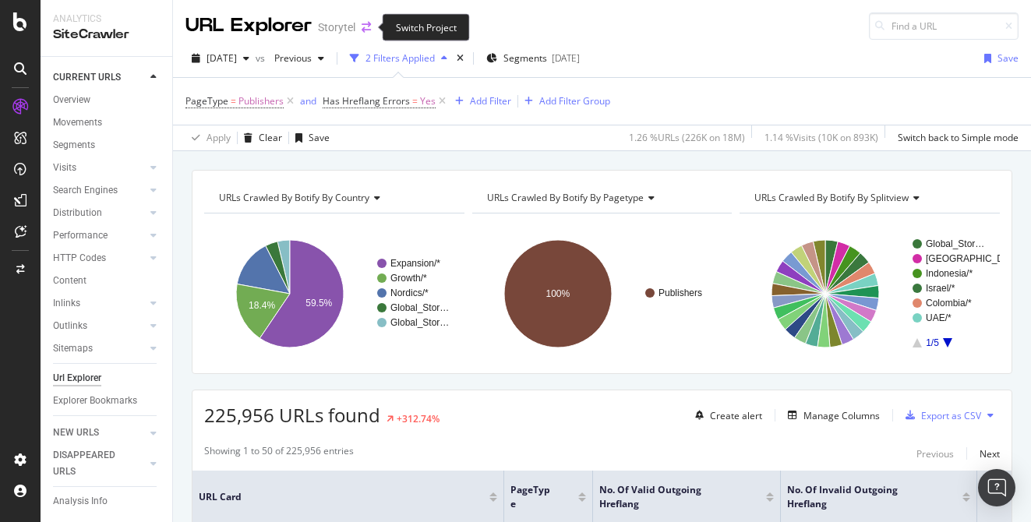
click at [366, 25] on icon "arrow-right-arrow-left" at bounding box center [366, 27] width 9 height 11
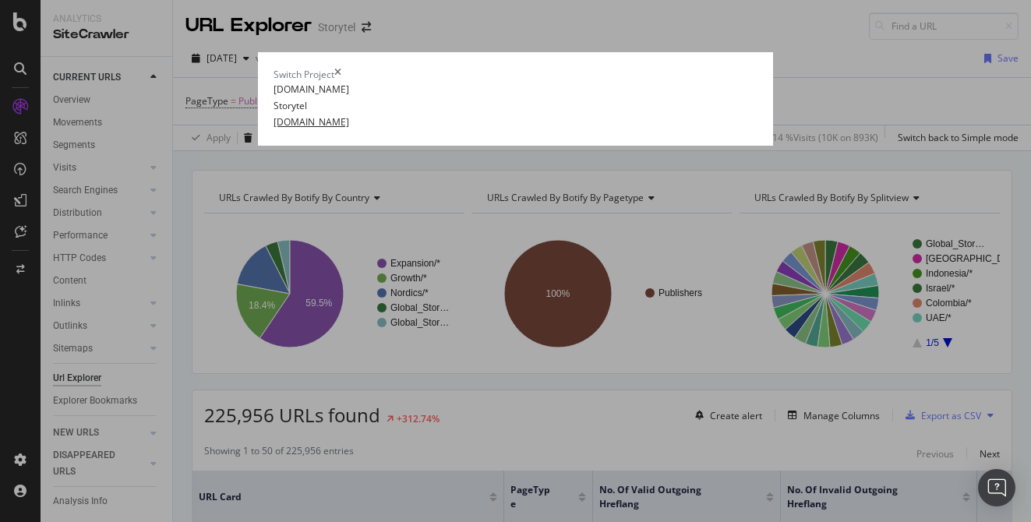
click at [274, 130] on link "[DOMAIN_NAME]" at bounding box center [312, 122] width 76 height 16
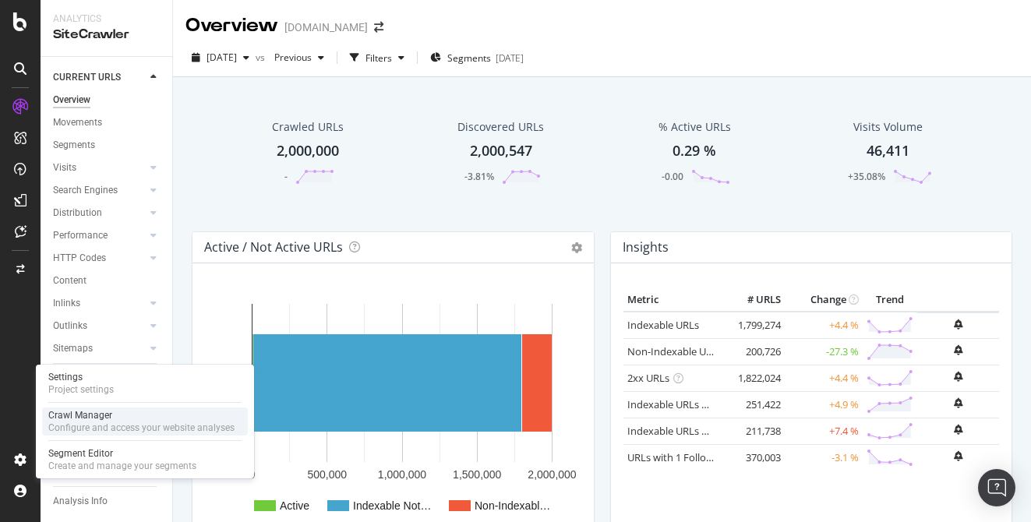
click at [95, 422] on div "Configure and access your website analyses" at bounding box center [141, 428] width 186 height 12
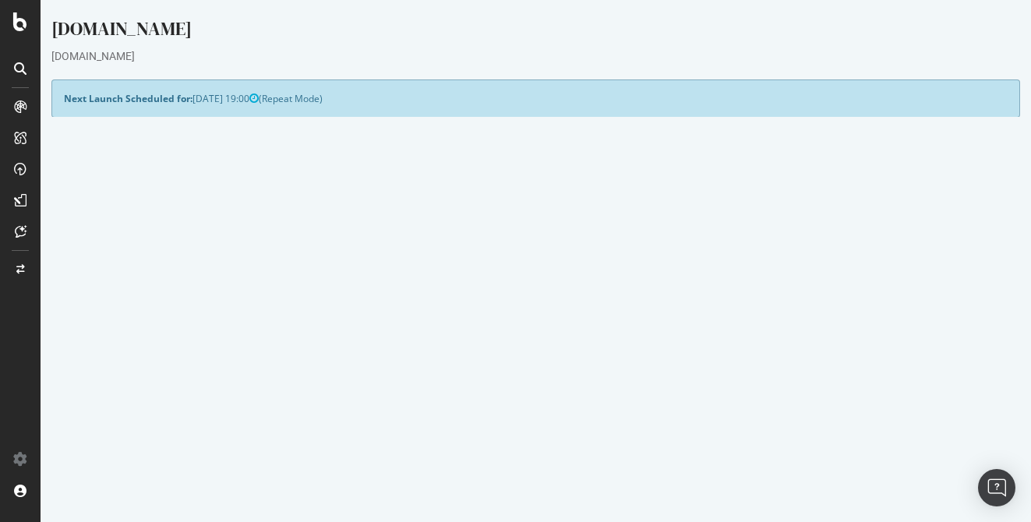
click at [772, 368] on p "View Crawl Settings" at bounding box center [782, 370] width 452 height 13
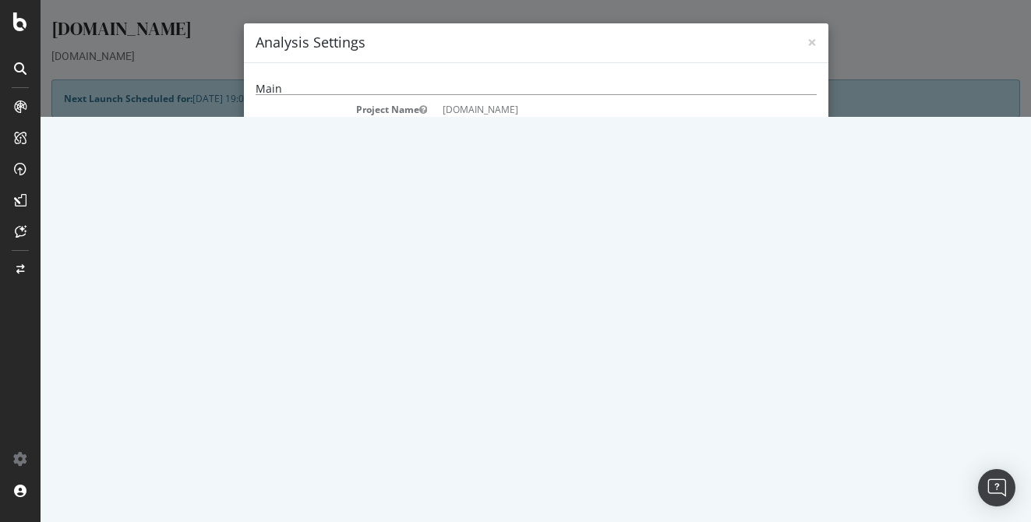
click at [805, 41] on h4 "Analysis Settings" at bounding box center [536, 43] width 561 height 20
click at [811, 41] on span "×" at bounding box center [811, 42] width 9 height 22
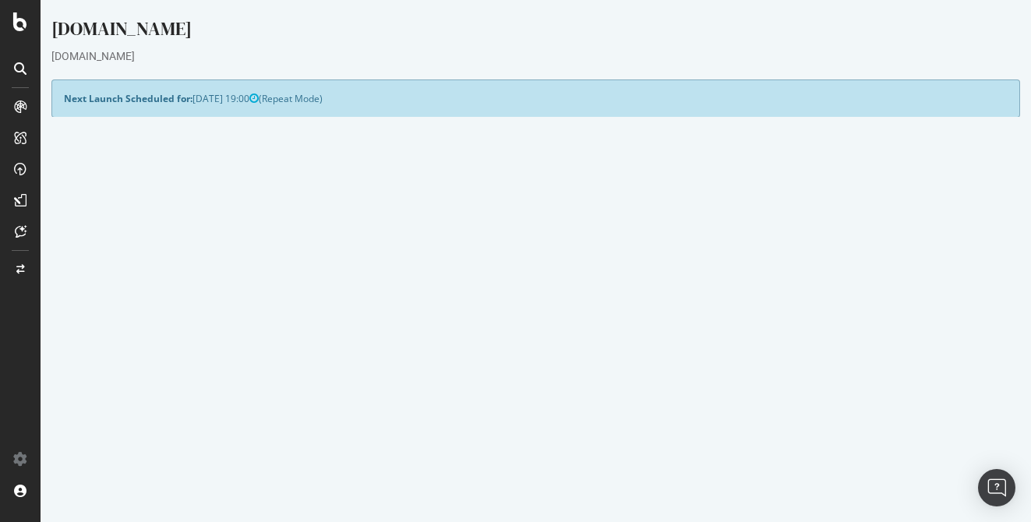
click at [775, 373] on p "View Crawl Settings" at bounding box center [782, 370] width 452 height 13
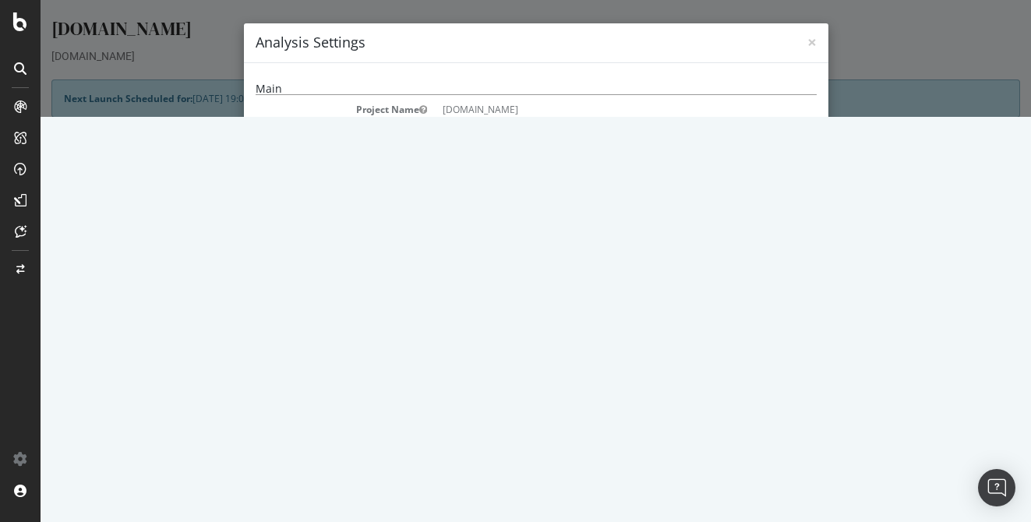
click at [84, 117] on div "× Close Analysis Settings Main Project Name mofibo.com Start URLs https://mofib…" at bounding box center [536, 58] width 991 height 117
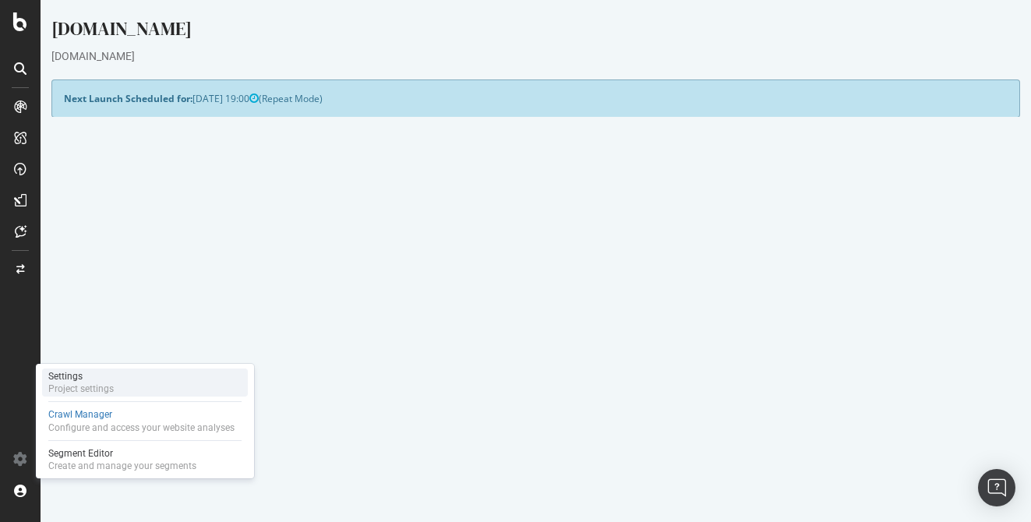
click at [118, 384] on div "Settings Project settings" at bounding box center [145, 383] width 206 height 28
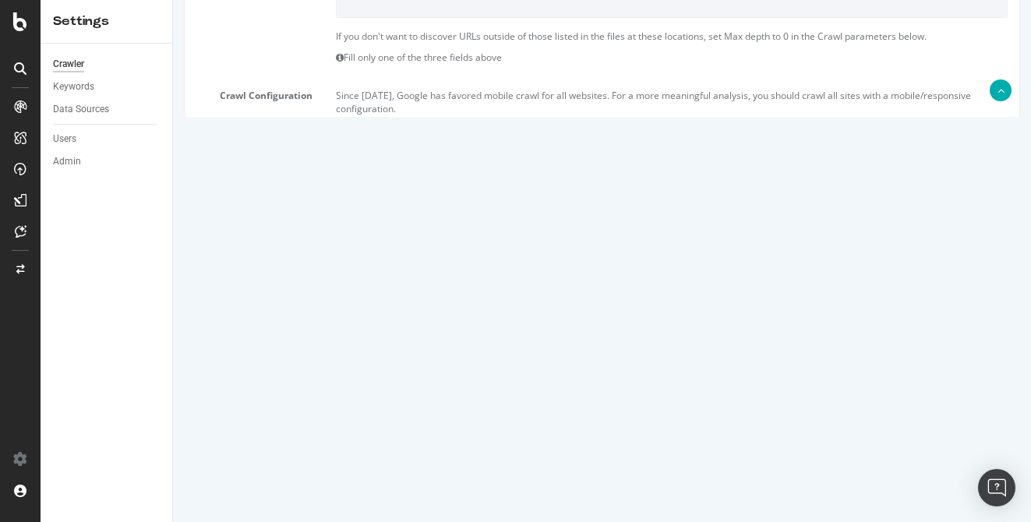
scroll to position [825, 0]
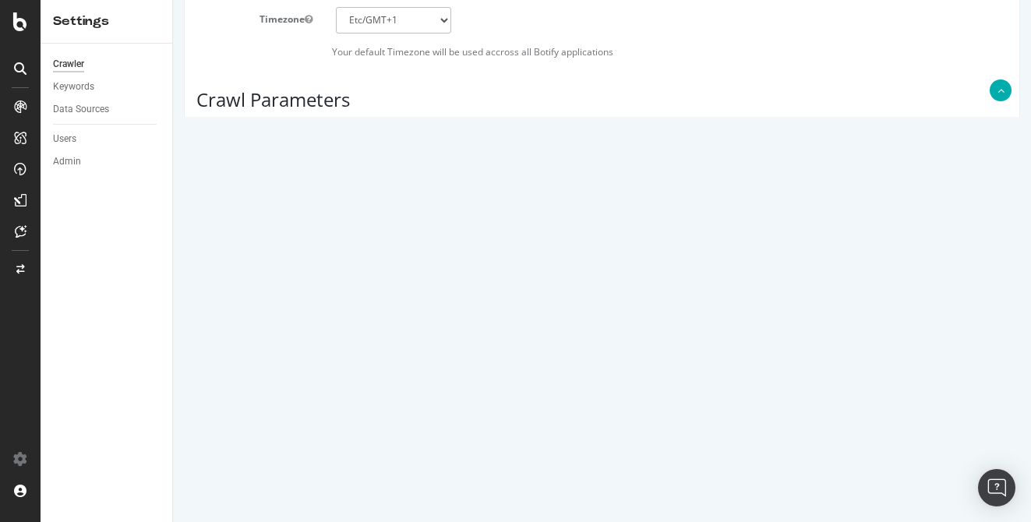
click at [479, 345] on textarea at bounding box center [672, 354] width 673 height 78
paste textarea "mofibo.com/sitemaps/sitemaps_full_mofibo"
type textarea "https://mofibo.com/sitemaps/sitemaps_full_mofibo.xml"
click at [687, 426] on div "Automatically find sitemap(s)" at bounding box center [602, 416] width 835 height 23
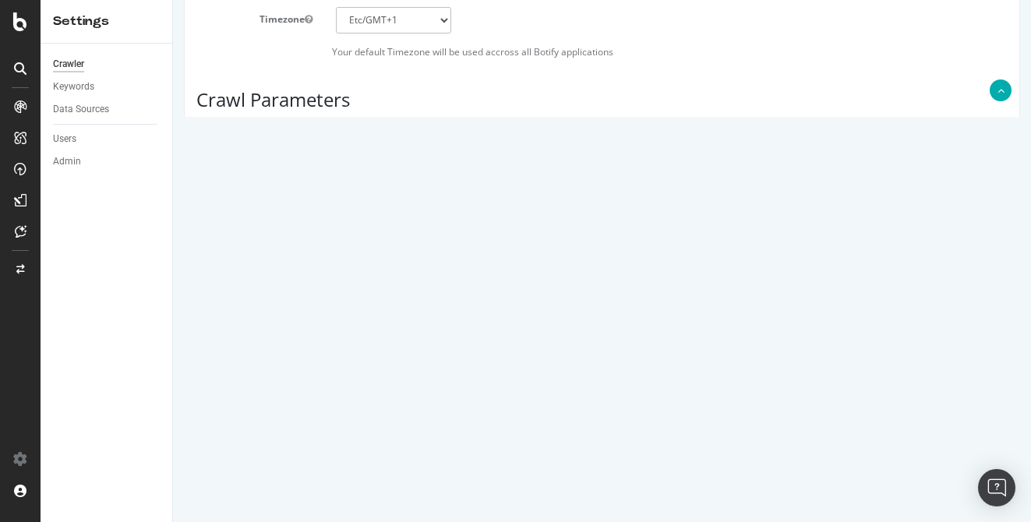
click at [387, 183] on input "25" at bounding box center [394, 187] width 116 height 26
type input "50"
click at [590, 238] on div "Max Depth 150" at bounding box center [602, 230] width 835 height 26
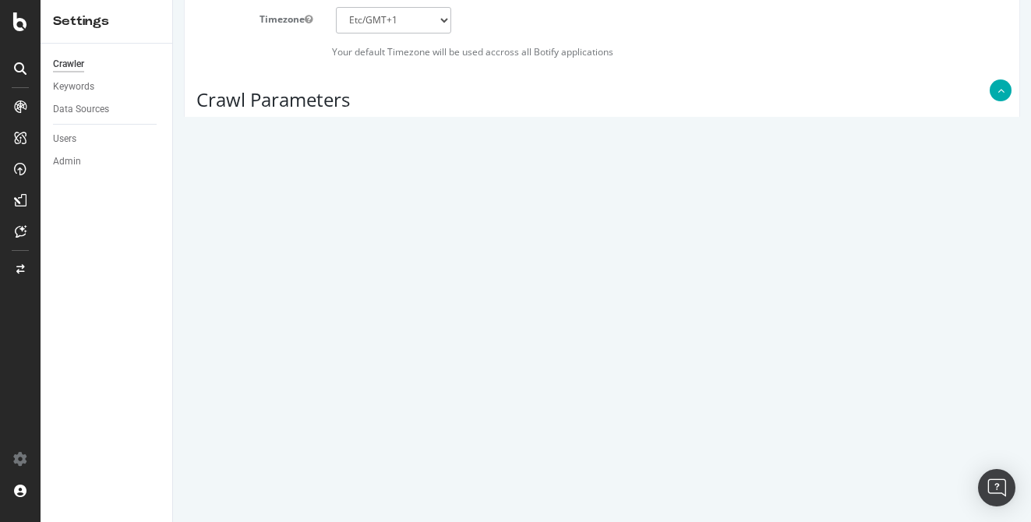
click at [549, 468] on button "Save" at bounding box center [541, 470] width 37 height 23
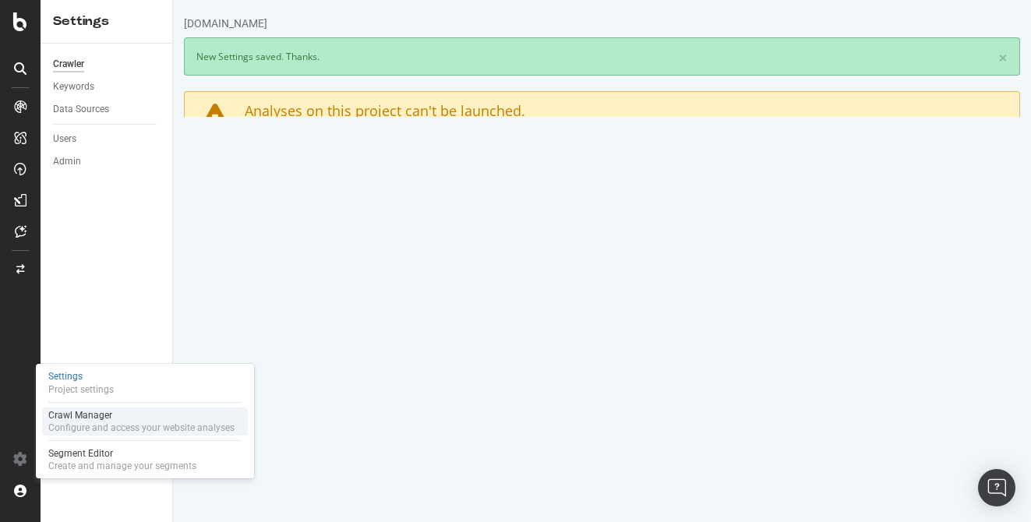
click at [92, 425] on div "Configure and access your website analyses" at bounding box center [141, 428] width 186 height 12
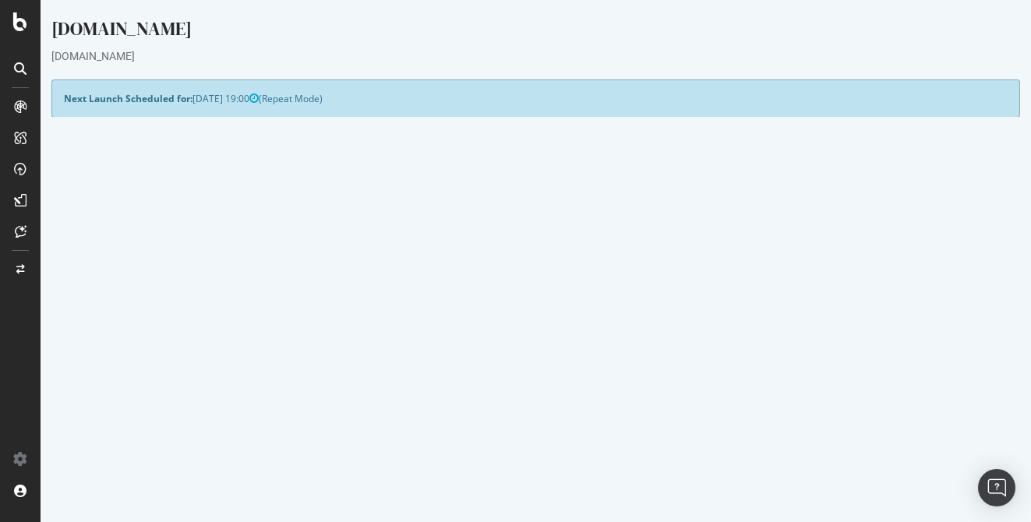
click at [759, 344] on td "HTML Extract Rules" at bounding box center [669, 325] width 226 height 44
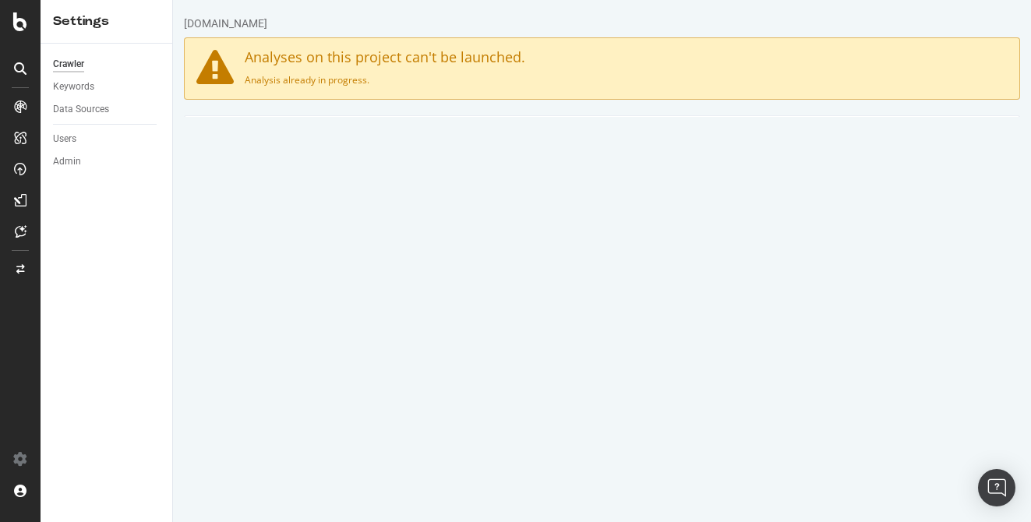
scroll to position [2, 0]
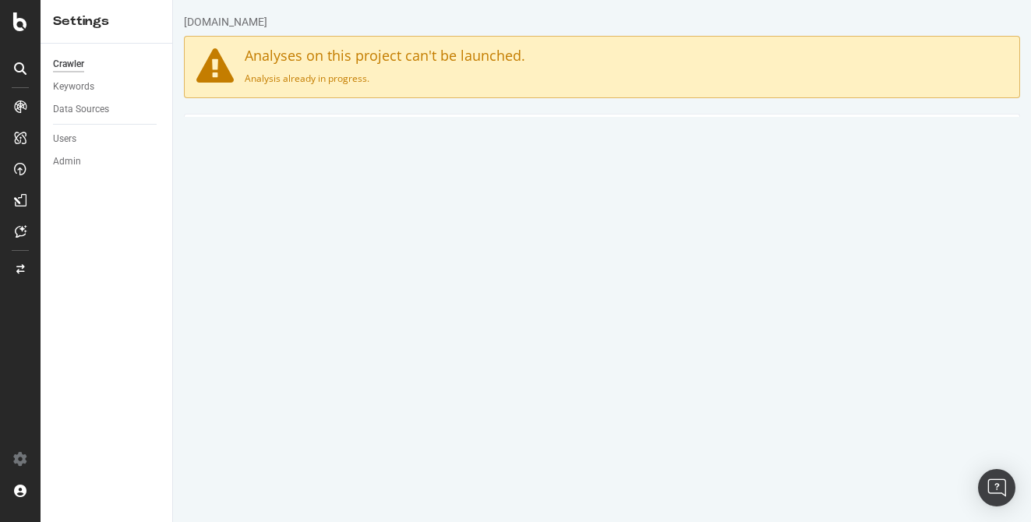
click at [519, 417] on select "00 01 02 03 04 05 06 07 08 09 10 11 12 13 14 15 16 17 18 19 20 21 22 23" at bounding box center [488, 414] width 62 height 26
click at [66, 57] on div "Crawler" at bounding box center [68, 64] width 31 height 16
